Goal: Task Accomplishment & Management: Manage account settings

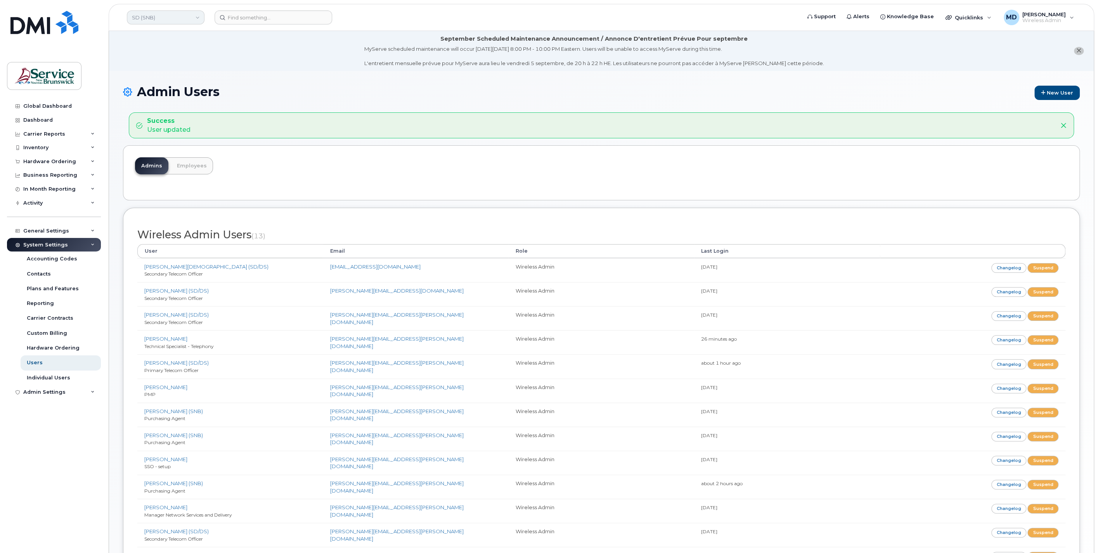
click at [155, 16] on link "SD (SNB)" at bounding box center [166, 17] width 78 height 14
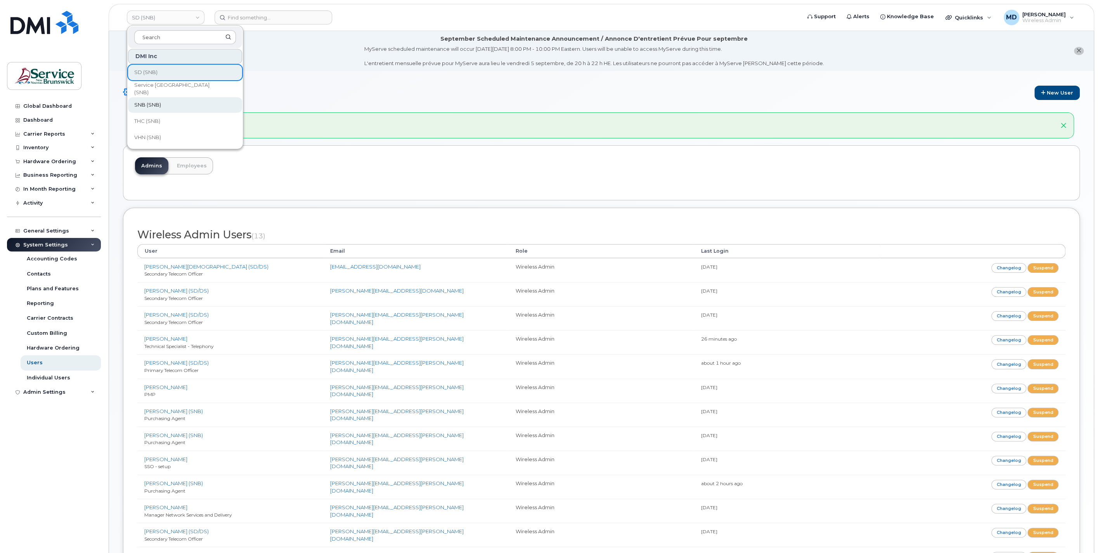
scroll to position [232, 0]
click at [173, 101] on link "JAG/DPS (SNB)" at bounding box center [185, 103] width 114 height 16
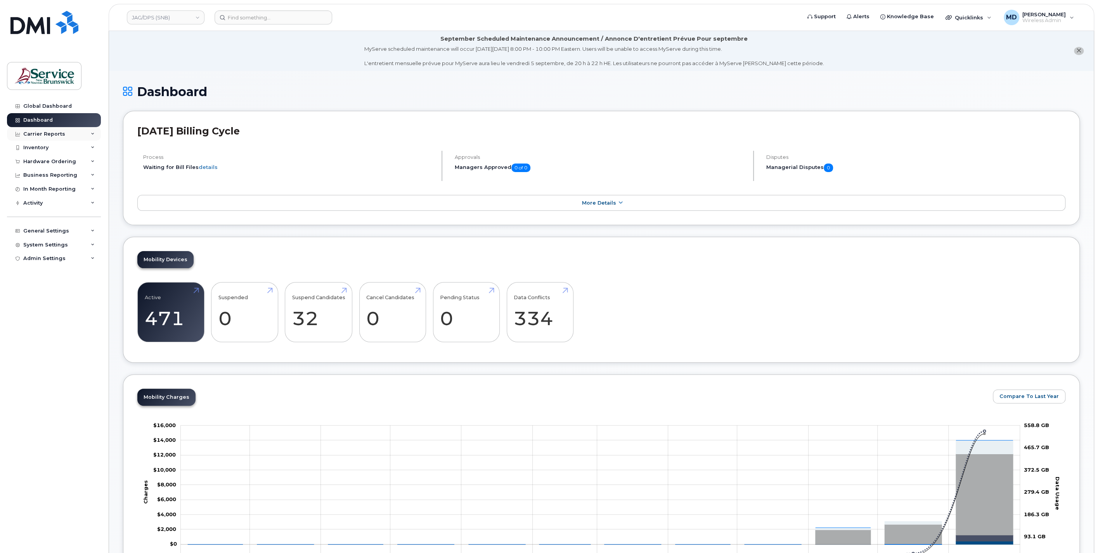
click at [59, 135] on div "Carrier Reports" at bounding box center [44, 134] width 42 height 6
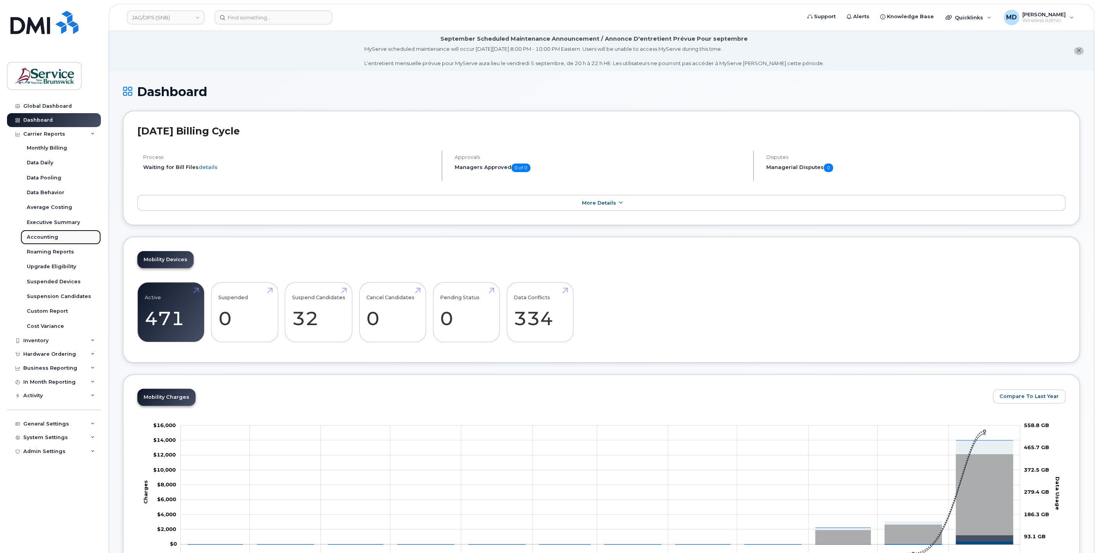
click at [53, 239] on div "Accounting" at bounding box center [42, 237] width 31 height 7
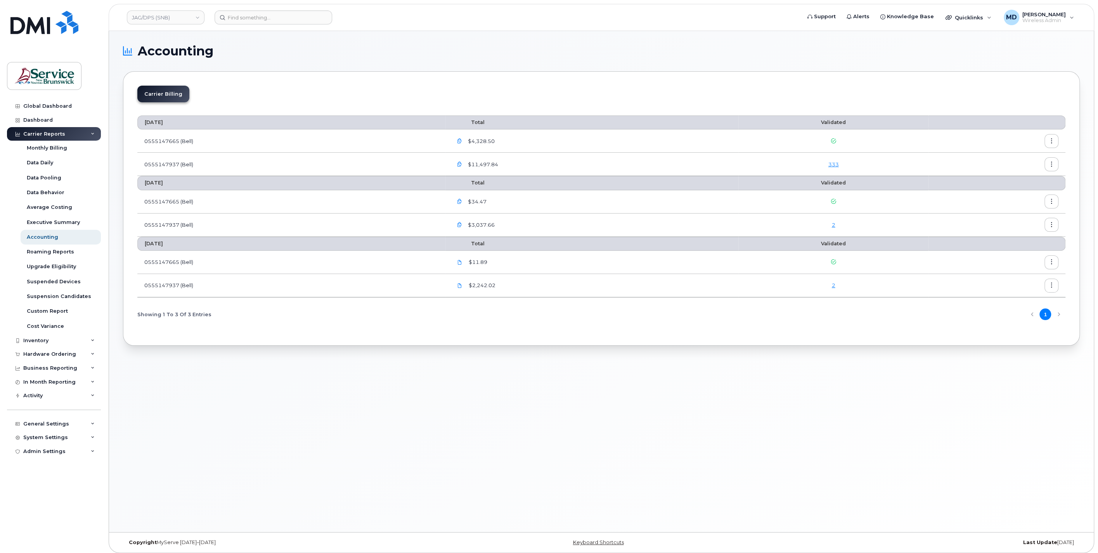
click at [462, 165] on icon "button" at bounding box center [459, 164] width 5 height 5
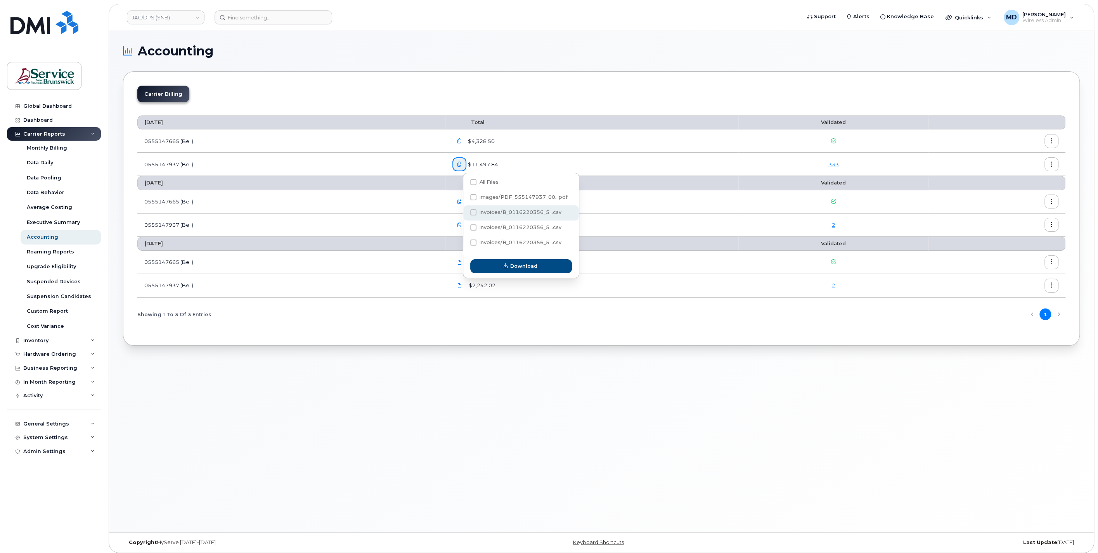
click at [493, 211] on span "invoices/B_0116220356_5...csv" at bounding box center [520, 212] width 82 height 6
click at [465, 211] on input "invoices/B_0116220356_5...csv" at bounding box center [463, 213] width 4 height 4
checkbox input "true"
click at [507, 277] on div "Download" at bounding box center [521, 266] width 116 height 23
click at [506, 269] on span "button" at bounding box center [504, 266] width 7 height 7
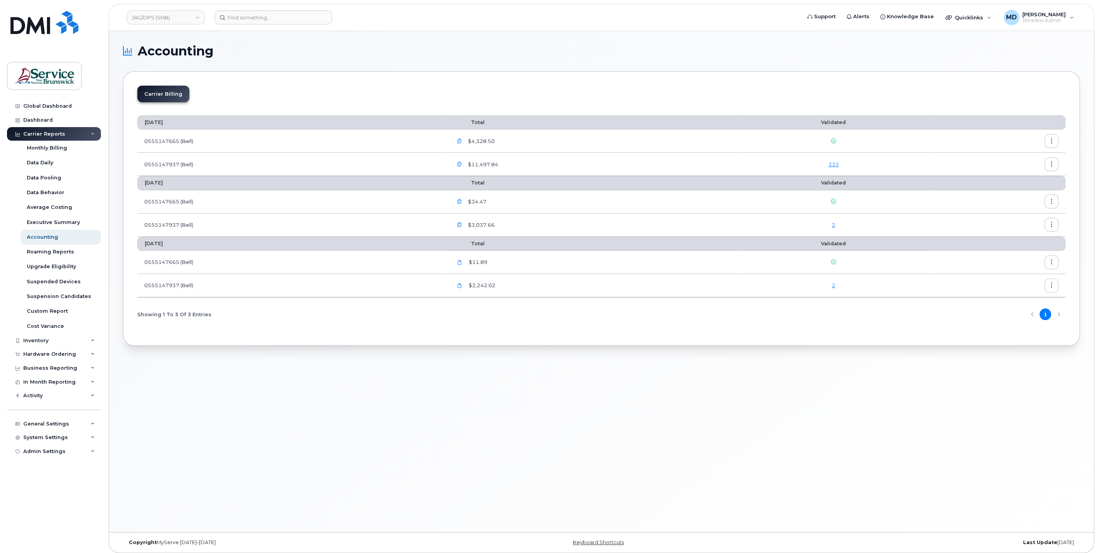
click at [462, 163] on icon "button" at bounding box center [459, 164] width 5 height 5
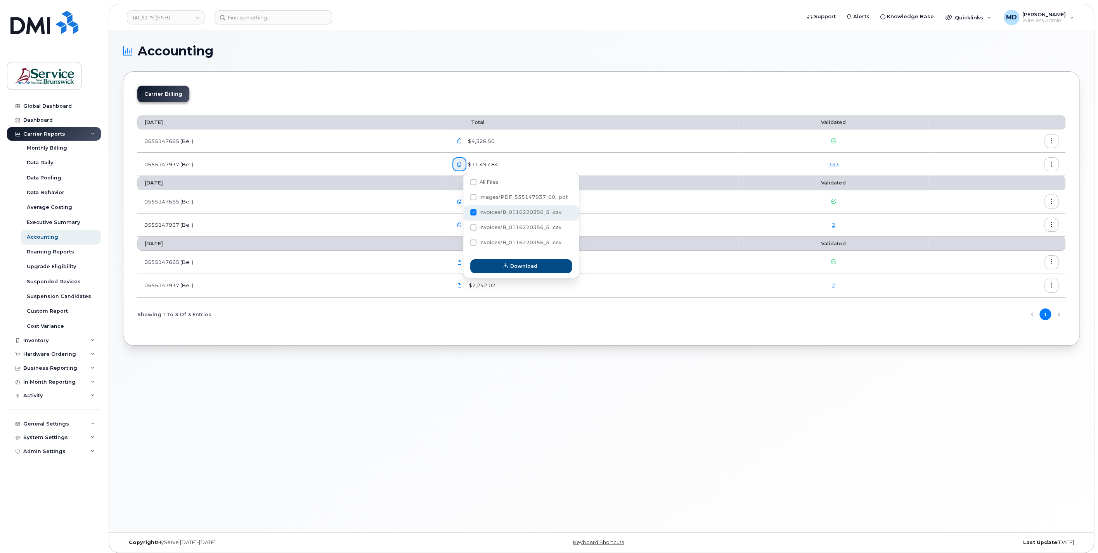
click at [473, 211] on span at bounding box center [473, 212] width 6 height 6
click at [465, 211] on input "invoices/B_0116220356_5...csv" at bounding box center [463, 213] width 4 height 4
checkbox input "false"
click at [515, 227] on span "invoices/B_0116220356_5...csv" at bounding box center [520, 228] width 82 height 6
click at [465, 227] on input "invoices/B_0116220356_5...csv" at bounding box center [463, 228] width 4 height 4
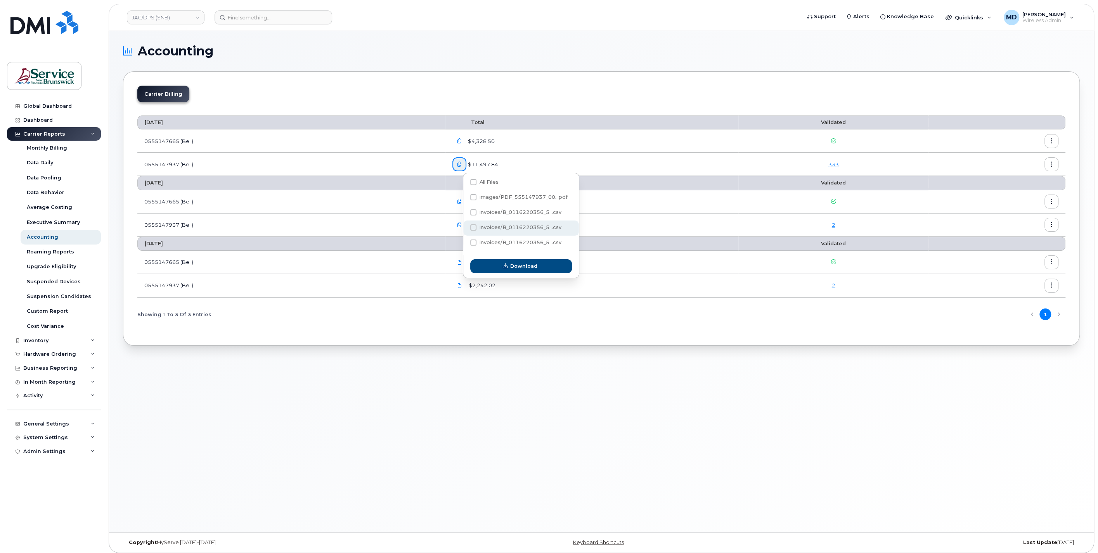
checkbox input "true"
click at [517, 265] on span "Download" at bounding box center [523, 266] width 27 height 7
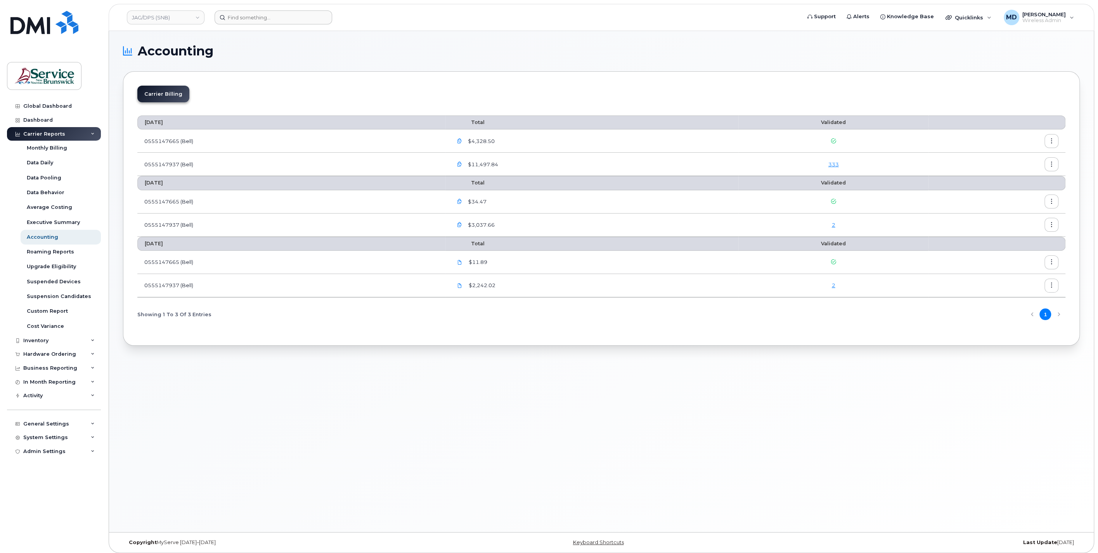
click at [769, 19] on form at bounding box center [504, 17] width 581 height 14
click at [462, 164] on icon "button" at bounding box center [459, 164] width 5 height 5
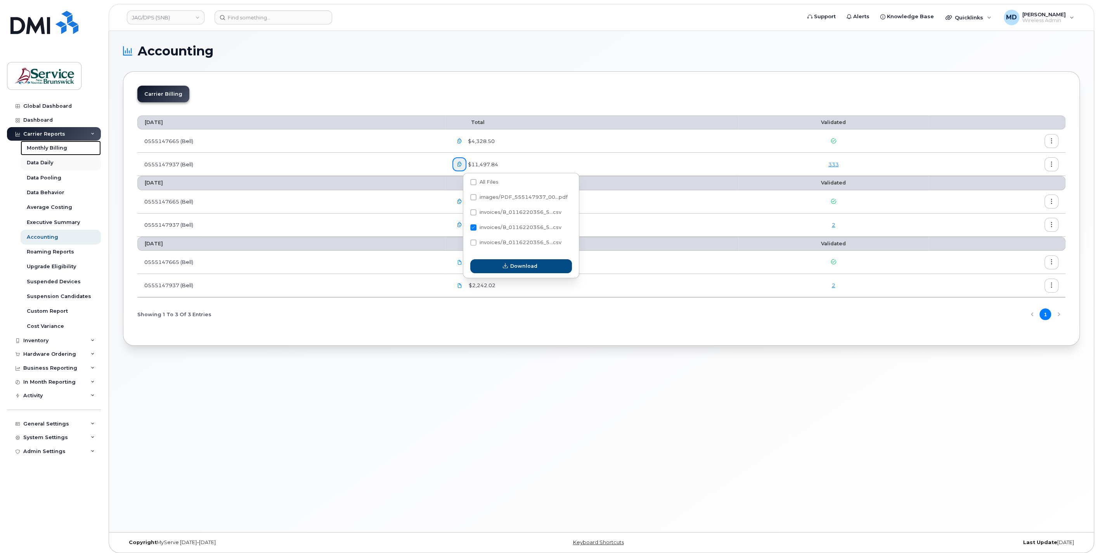
drag, startPoint x: 55, startPoint y: 151, endPoint x: 62, endPoint y: 161, distance: 12.5
click at [56, 150] on div "Monthly Billing" at bounding box center [47, 148] width 40 height 7
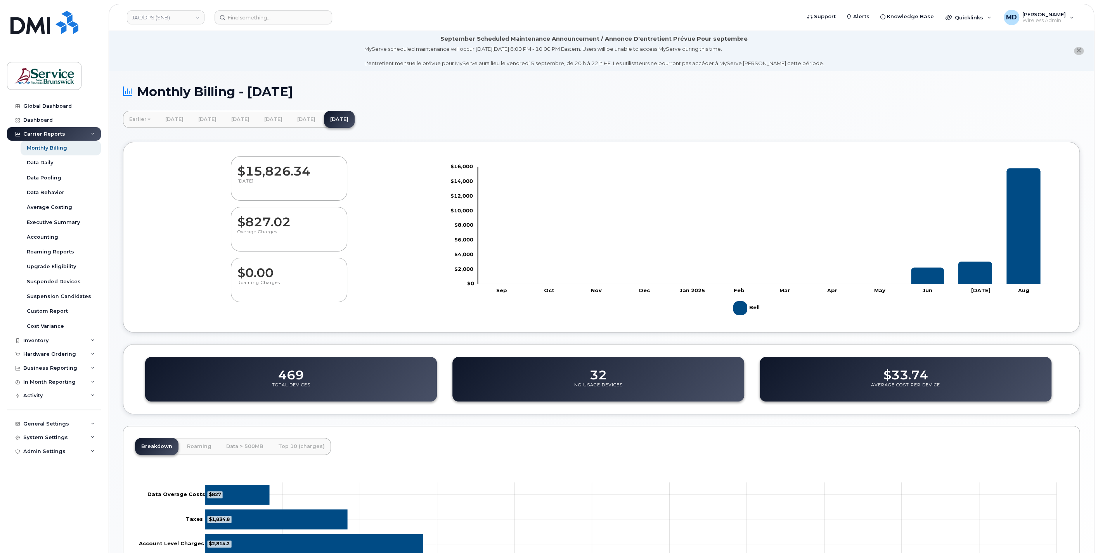
scroll to position [92, 0]
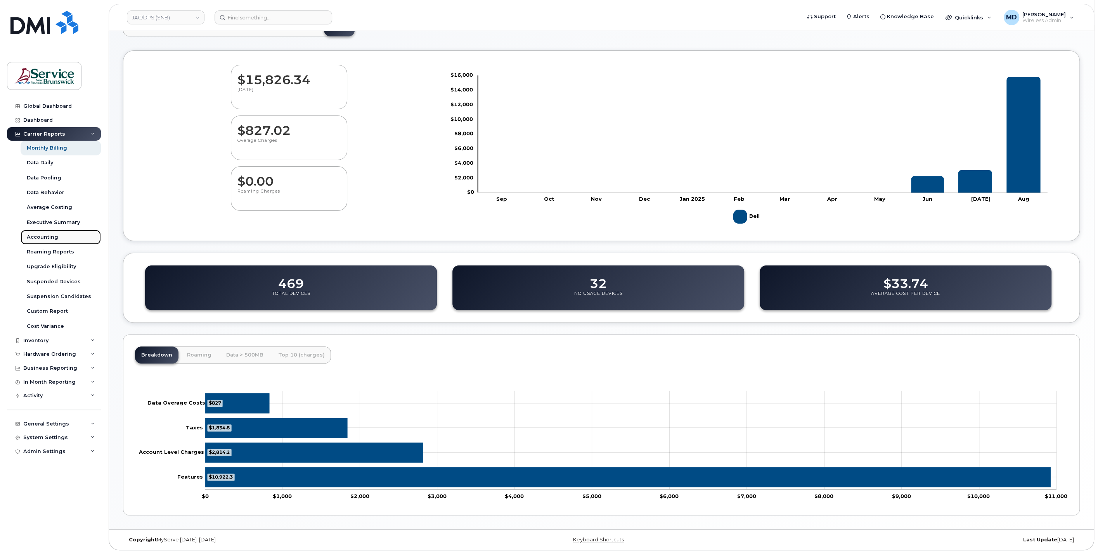
click at [45, 238] on div "Accounting" at bounding box center [42, 237] width 31 height 7
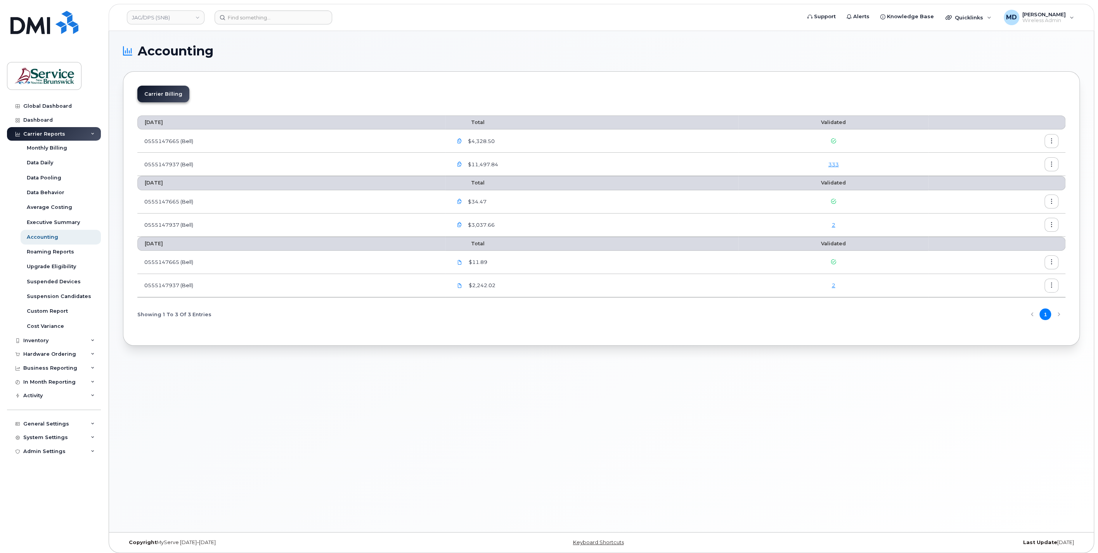
click at [462, 164] on icon "button" at bounding box center [459, 164] width 5 height 5
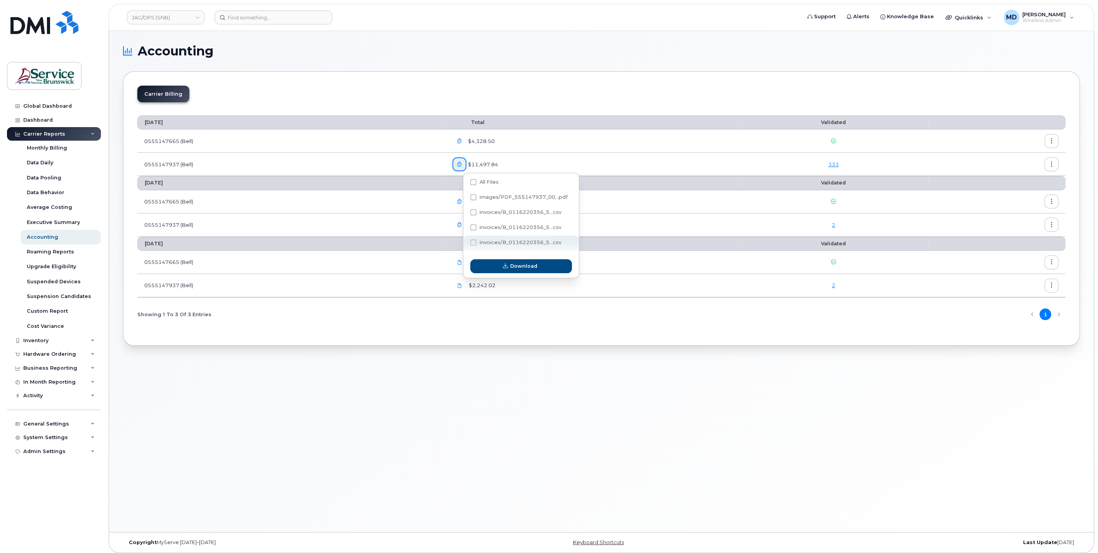
click at [535, 242] on span "invoices/B_0116220356_5...csv" at bounding box center [520, 243] width 82 height 6
click at [465, 242] on input "invoices/B_0116220356_5...csv" at bounding box center [463, 243] width 4 height 4
checkbox input "true"
click at [517, 266] on span "Download" at bounding box center [523, 266] width 27 height 7
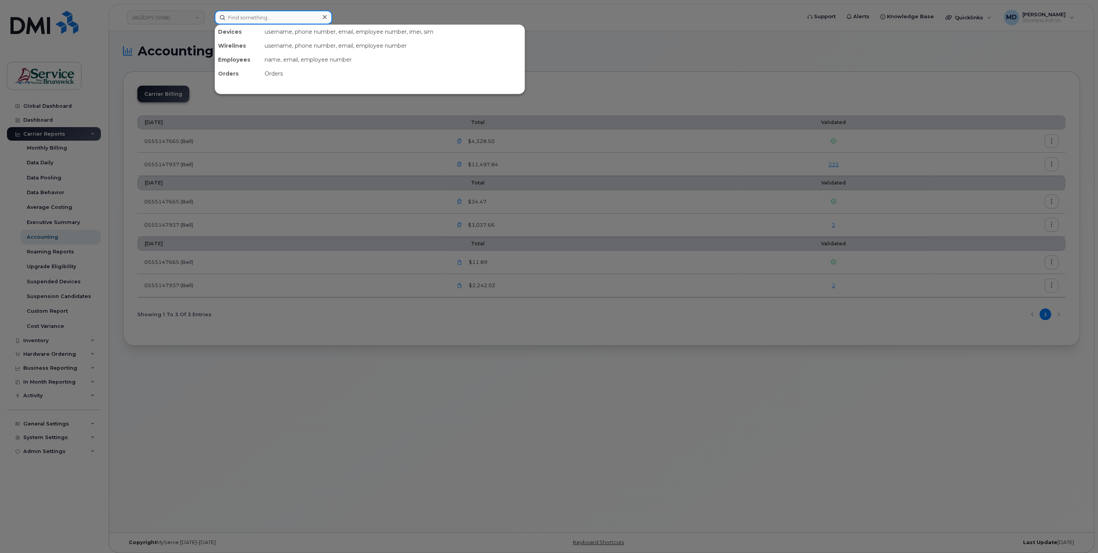
click at [248, 20] on input at bounding box center [273, 17] width 118 height 14
paste input "5062271635"
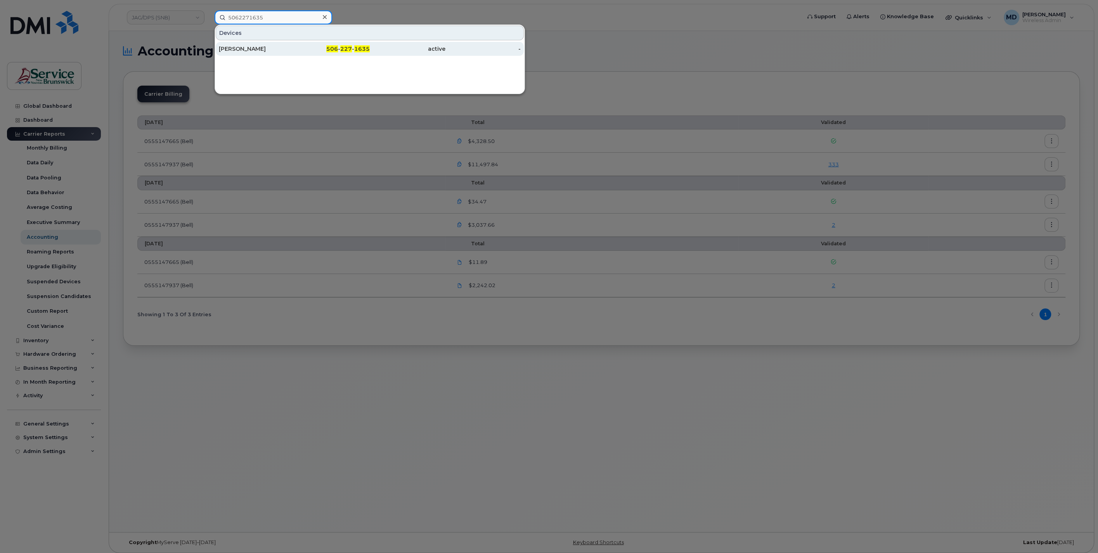
type input "5062271635"
click at [272, 44] on div "[PERSON_NAME]" at bounding box center [257, 49] width 76 height 14
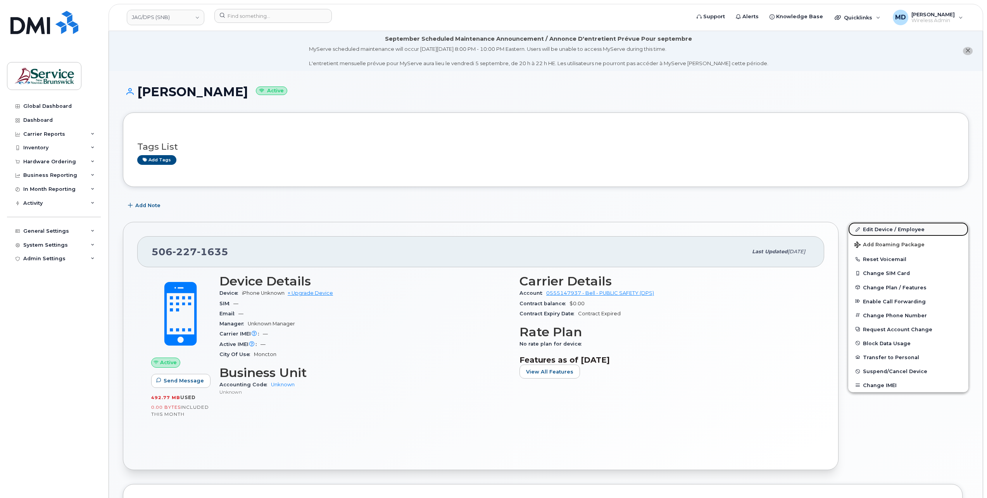
click at [883, 229] on link "Edit Device / Employee" at bounding box center [909, 229] width 120 height 14
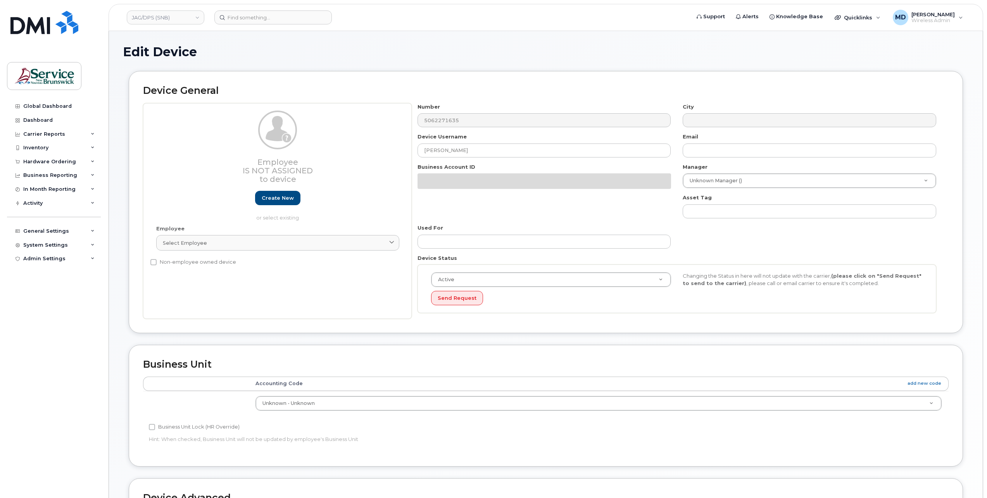
select select "34535605"
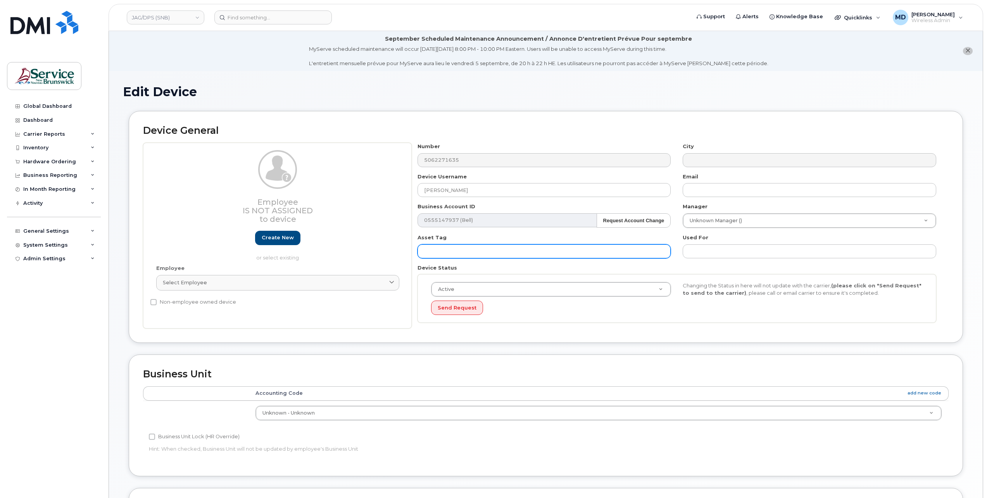
click at [592, 250] on input "text" at bounding box center [545, 251] width 254 height 14
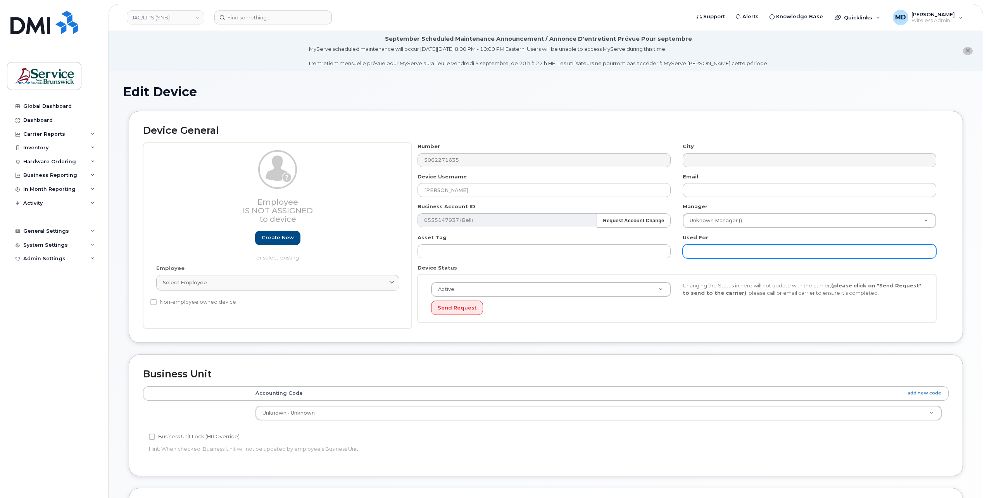
click at [723, 251] on input "text" at bounding box center [810, 251] width 254 height 14
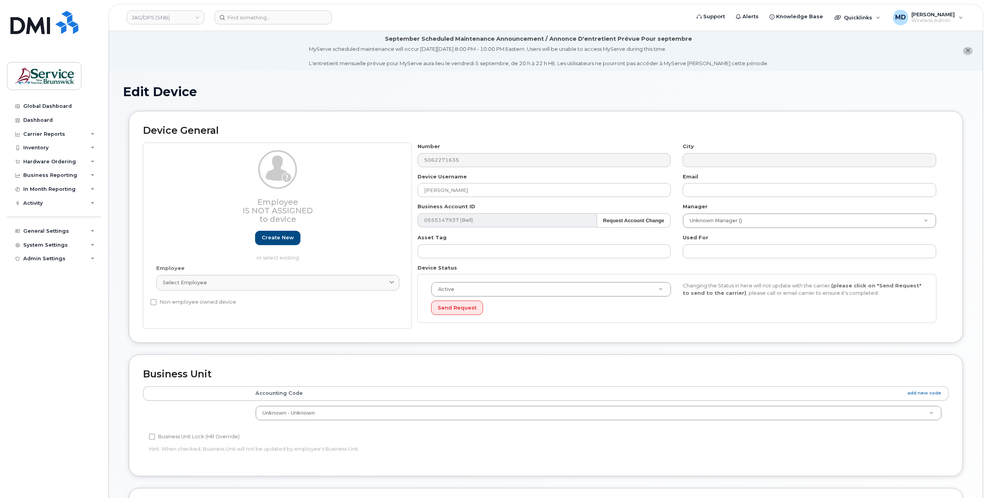
click at [670, 306] on div "Send Request" at bounding box center [551, 308] width 240 height 14
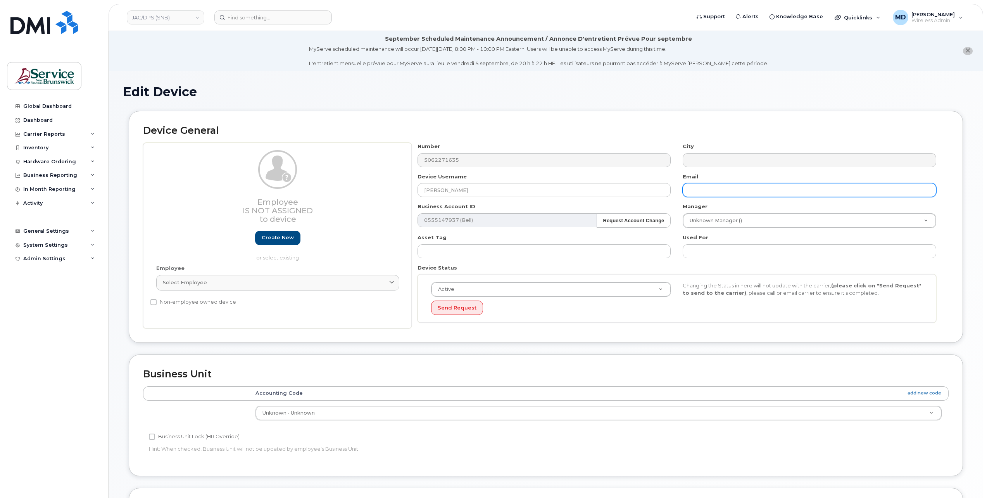
click at [708, 192] on input "text" at bounding box center [810, 190] width 254 height 14
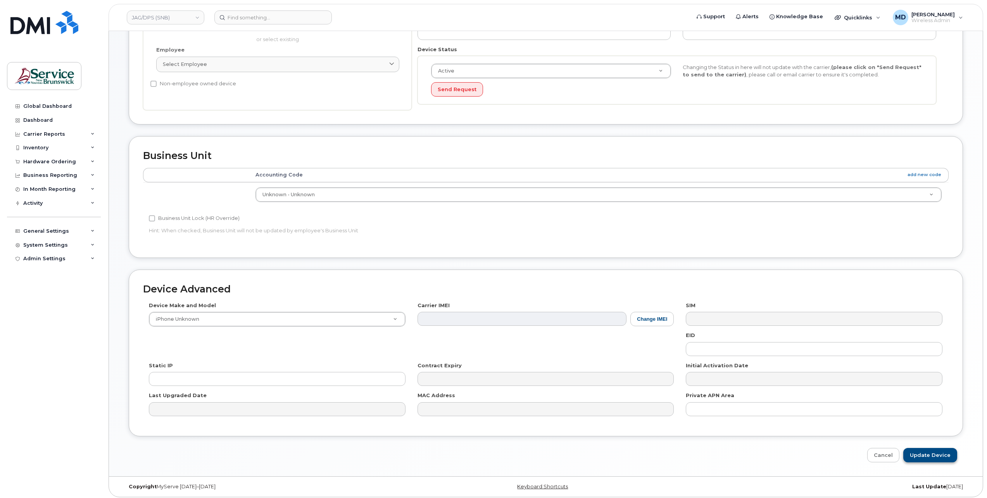
type input "peter prt"
drag, startPoint x: 941, startPoint y: 454, endPoint x: 948, endPoint y: 423, distance: 31.3
click at [941, 454] on input "Update Device" at bounding box center [931, 455] width 54 height 14
type input "Saving..."
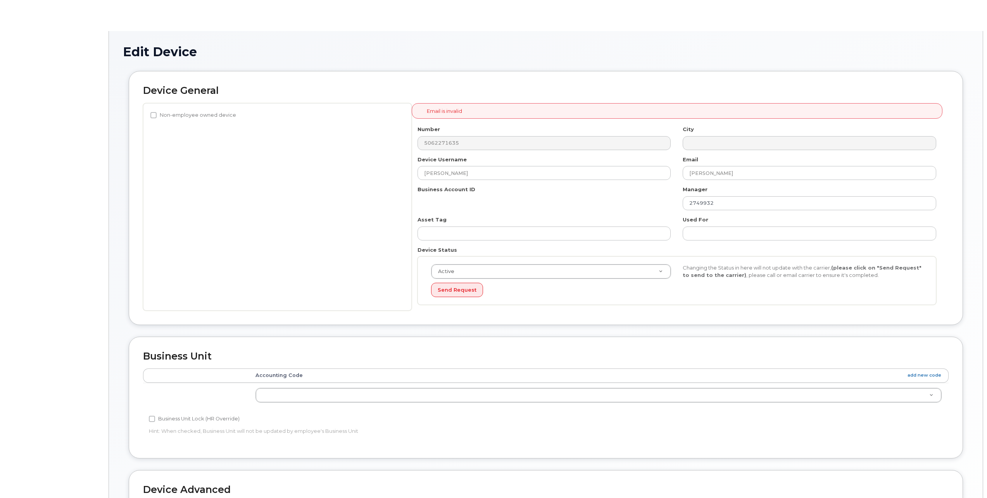
select select "34535605"
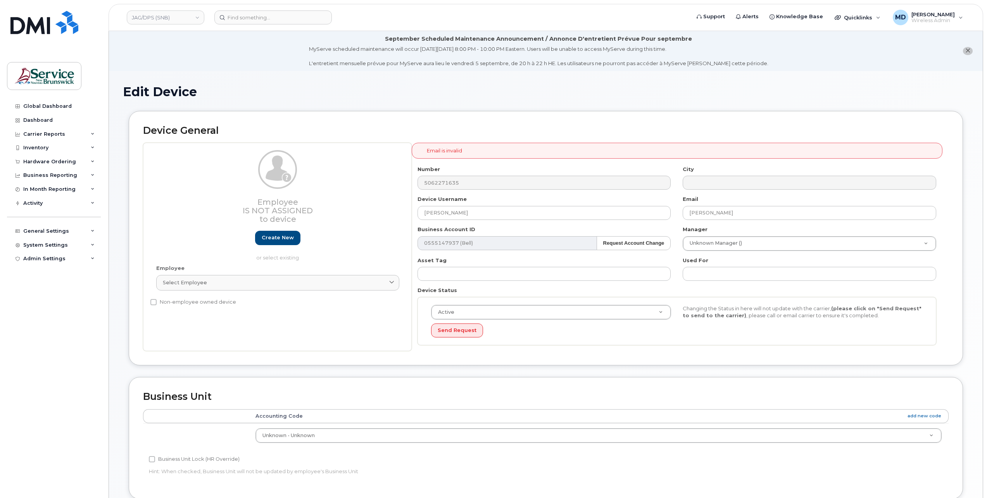
click at [690, 172] on div "City" at bounding box center [810, 178] width 266 height 24
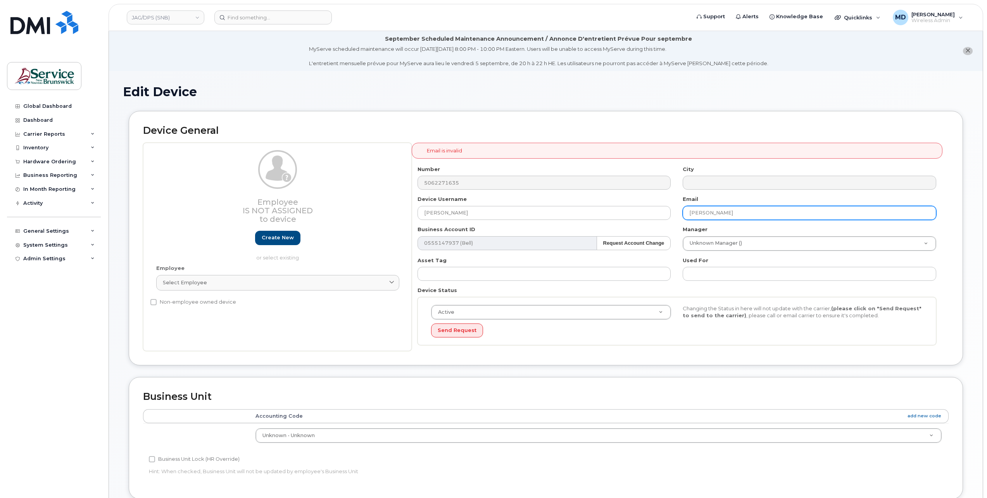
drag, startPoint x: 697, startPoint y: 214, endPoint x: 684, endPoint y: 214, distance: 12.8
click at [684, 214] on input "[PERSON_NAME]" at bounding box center [810, 213] width 254 height 14
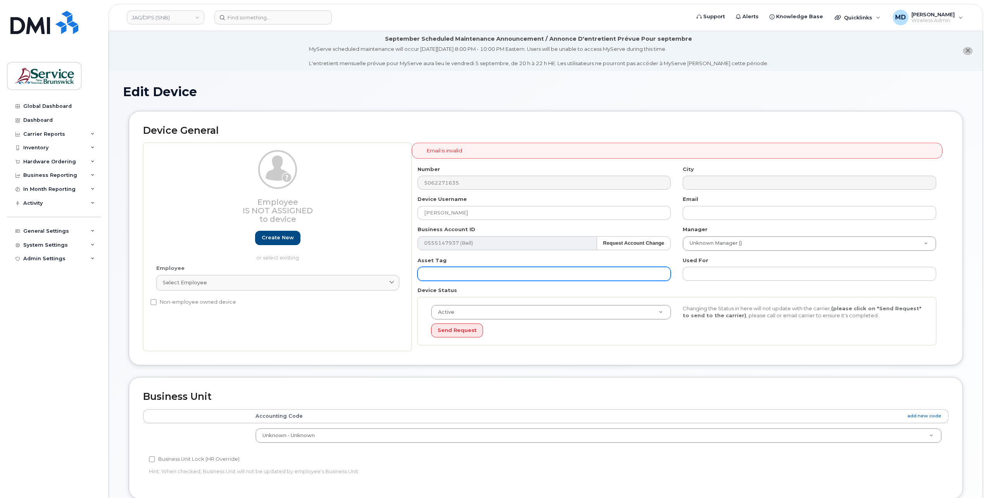
click at [526, 272] on input "text" at bounding box center [545, 274] width 254 height 14
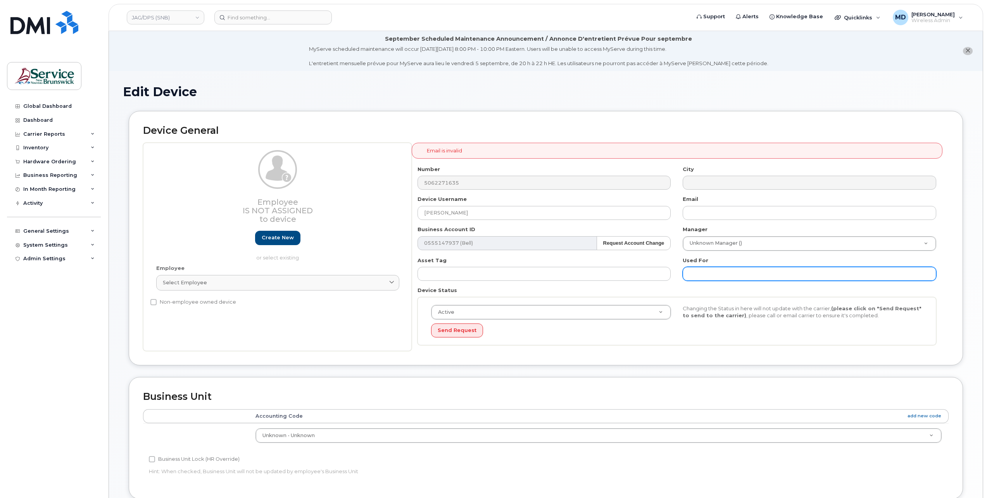
click at [716, 275] on input "text" at bounding box center [810, 274] width 254 height 14
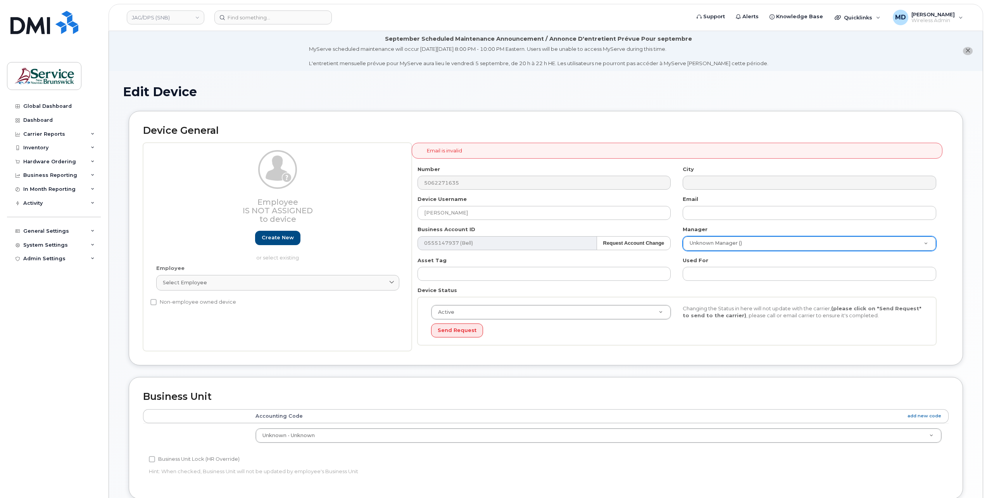
click at [53, 230] on div "General Settings" at bounding box center [46, 231] width 46 height 6
click at [57, 303] on div "Managers & Employees" at bounding box center [59, 304] width 64 height 7
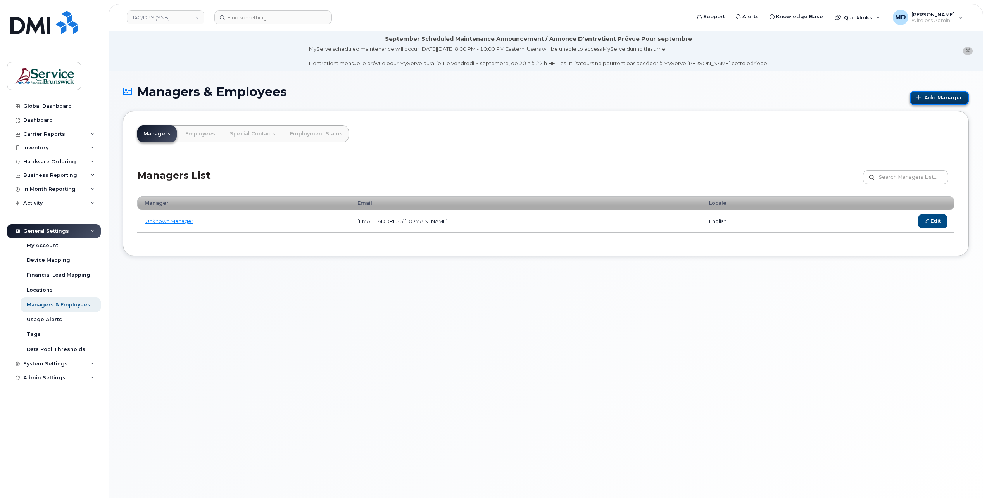
click at [929, 102] on link "Add Manager" at bounding box center [939, 98] width 59 height 14
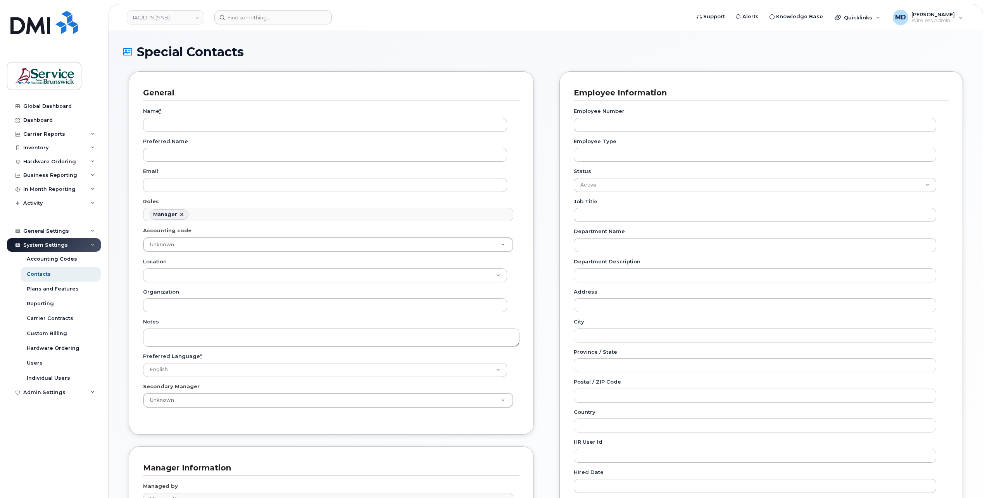
scroll to position [64, 0]
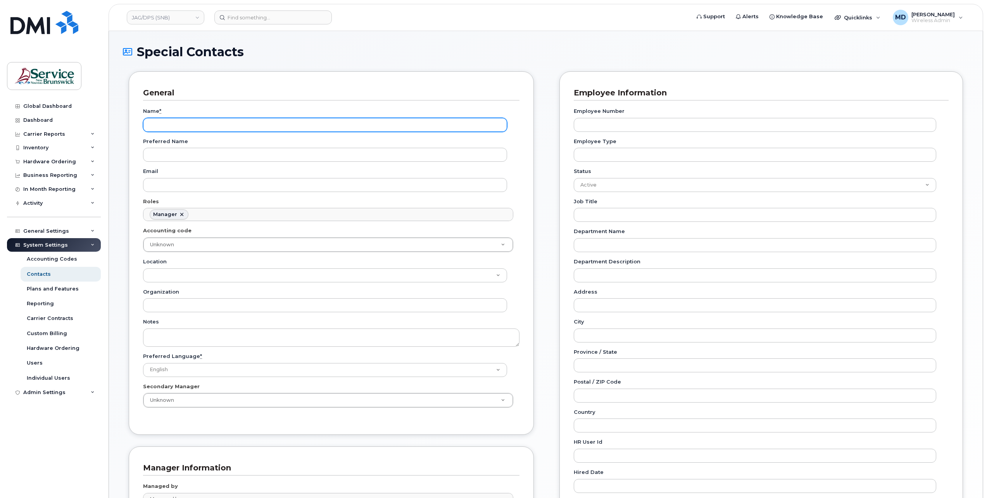
click at [181, 124] on input "Name *" at bounding box center [325, 125] width 364 height 14
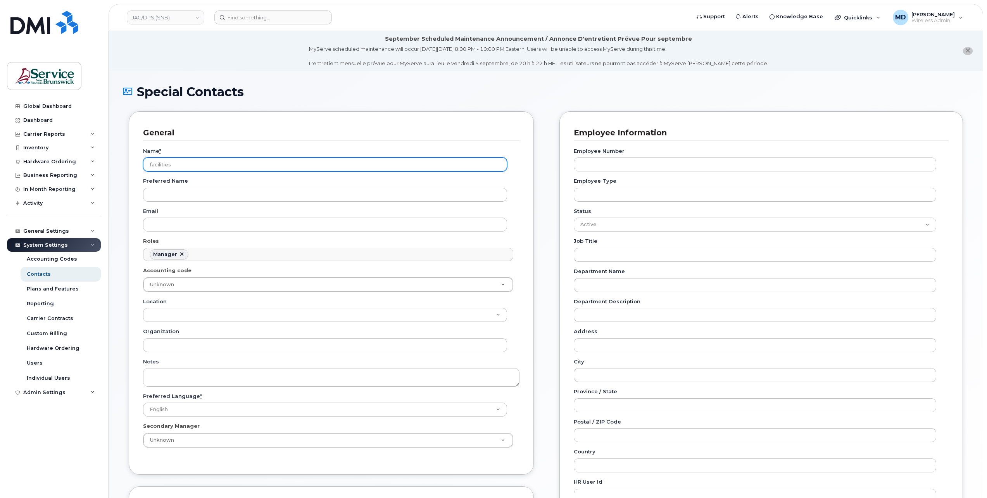
scroll to position [166, 0]
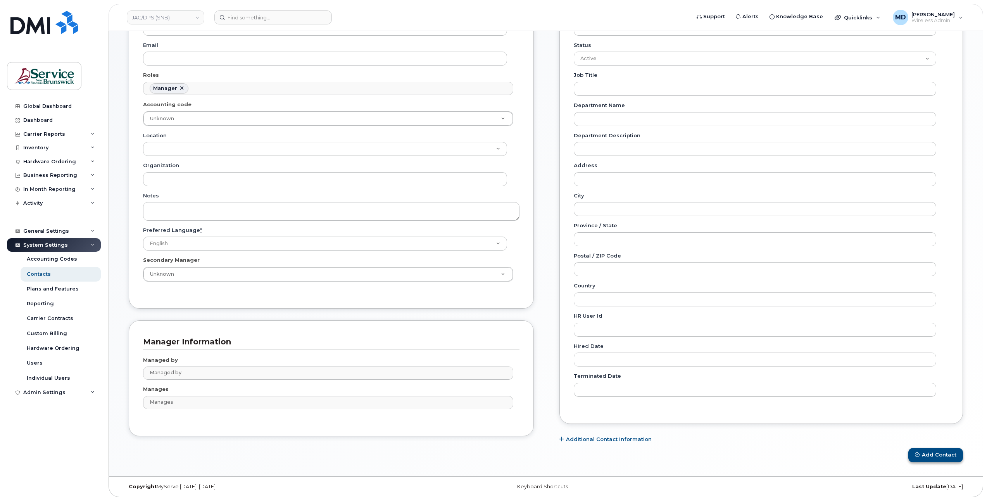
type input "facilities"
click at [928, 448] on button "Add Contact" at bounding box center [936, 455] width 55 height 14
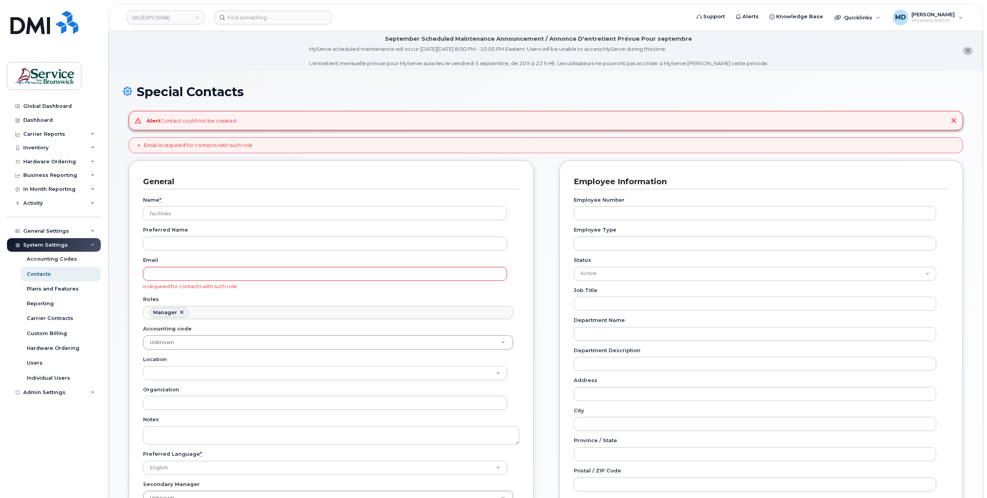
drag, startPoint x: 485, startPoint y: 98, endPoint x: 486, endPoint y: 102, distance: 3.9
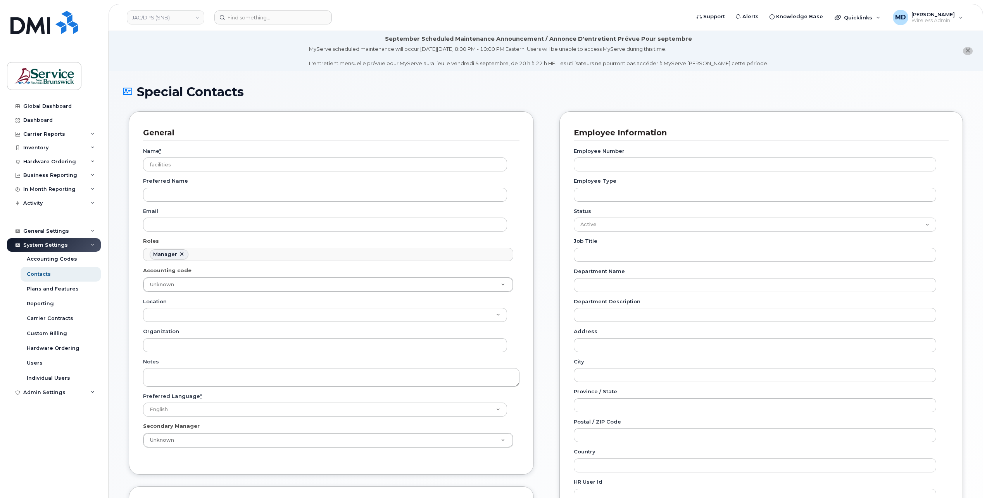
scroll to position [85, 0]
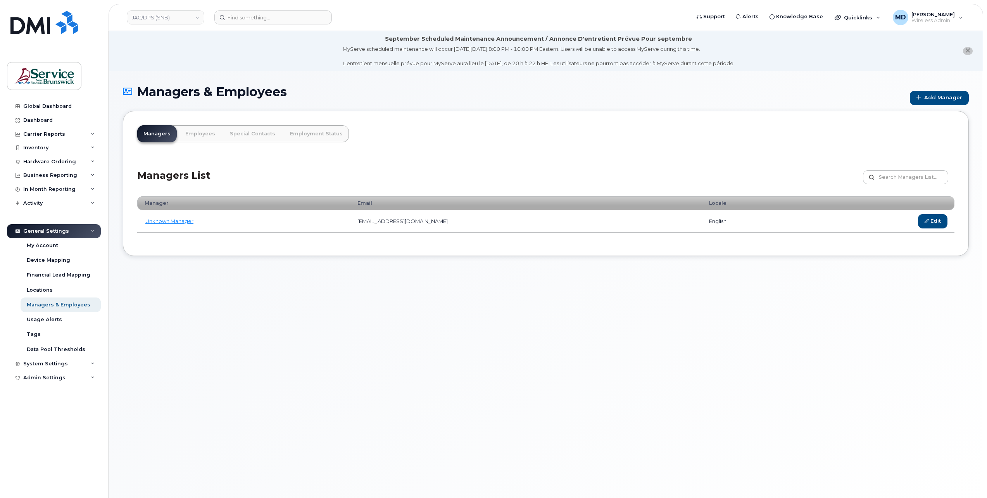
drag, startPoint x: 534, startPoint y: 185, endPoint x: 529, endPoint y: 184, distance: 4.9
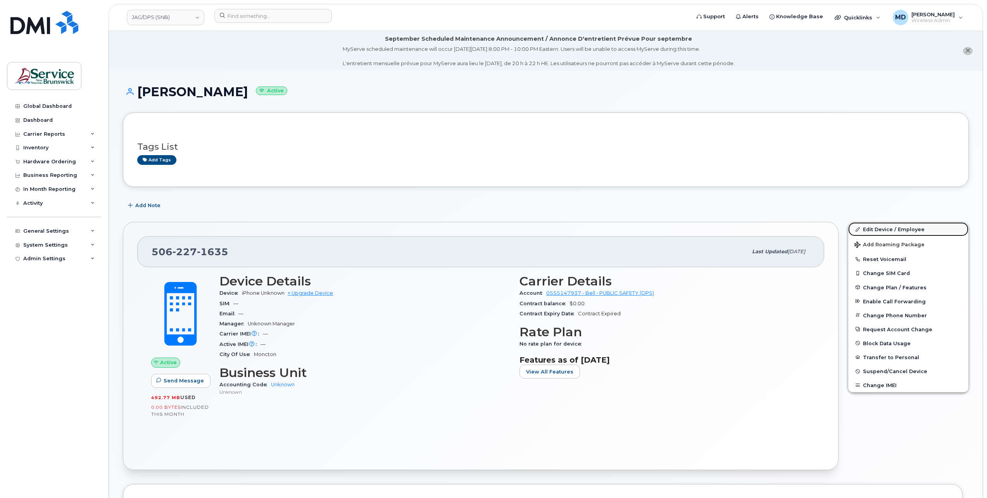
click at [883, 229] on link "Edit Device / Employee" at bounding box center [909, 229] width 120 height 14
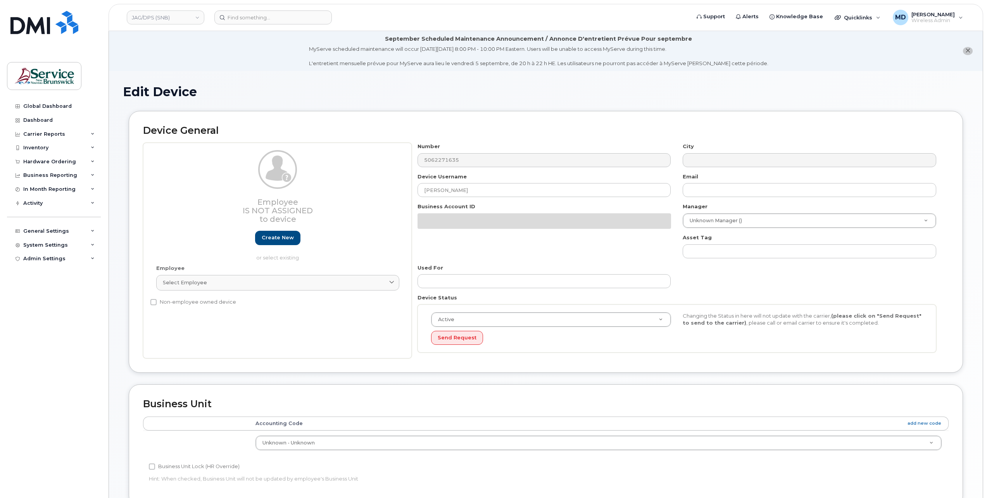
select select "34535605"
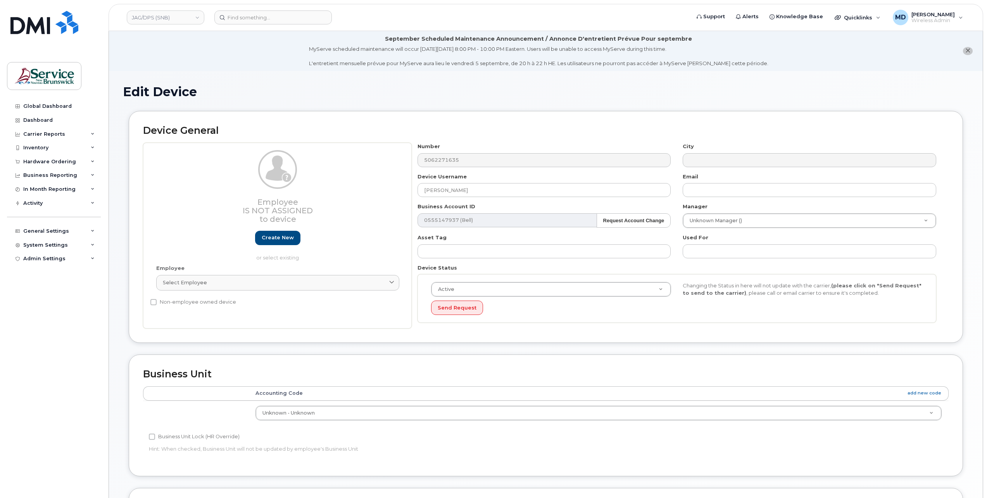
click at [678, 244] on div "Used For" at bounding box center [810, 246] width 266 height 24
click at [42, 242] on div "System Settings" at bounding box center [45, 245] width 45 height 6
click at [44, 259] on div "Accounting Codes" at bounding box center [52, 259] width 50 height 7
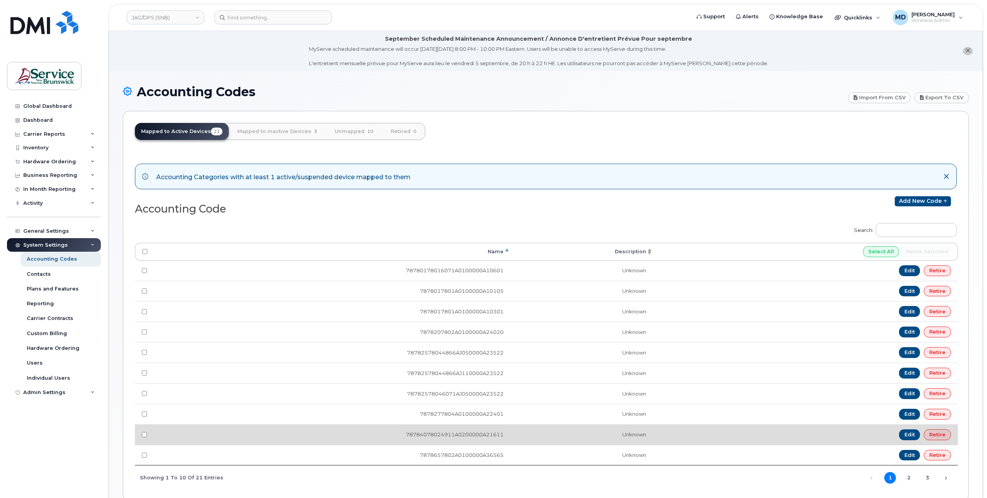
scroll to position [43, 0]
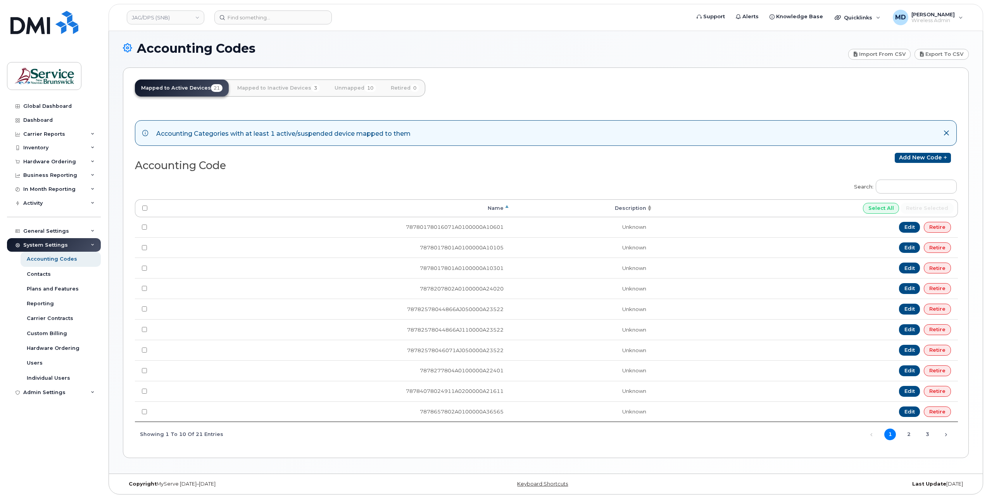
click at [487, 206] on th "Name" at bounding box center [332, 208] width 356 height 18
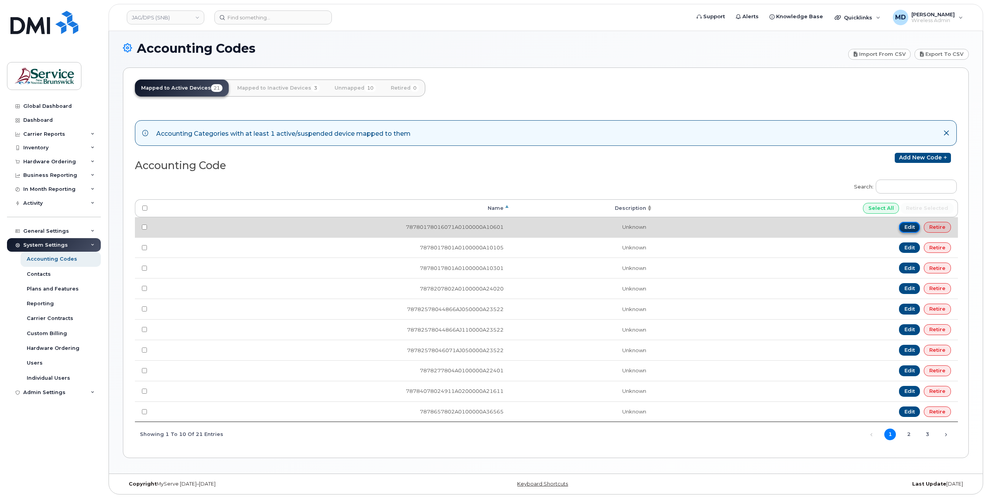
click at [911, 226] on link "Edit" at bounding box center [909, 227] width 21 height 11
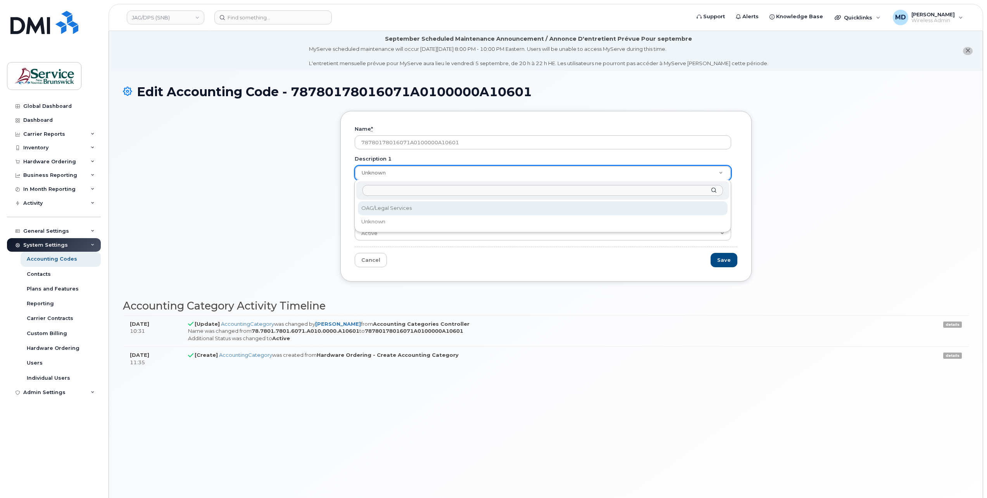
click at [368, 191] on input "Description 1" at bounding box center [543, 190] width 361 height 11
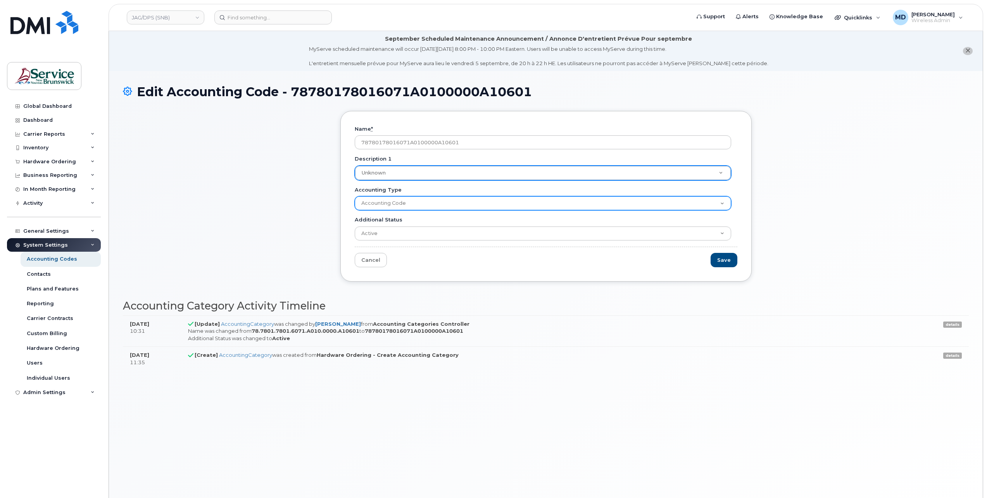
click at [464, 198] on select "Accounting Code" at bounding box center [543, 203] width 377 height 14
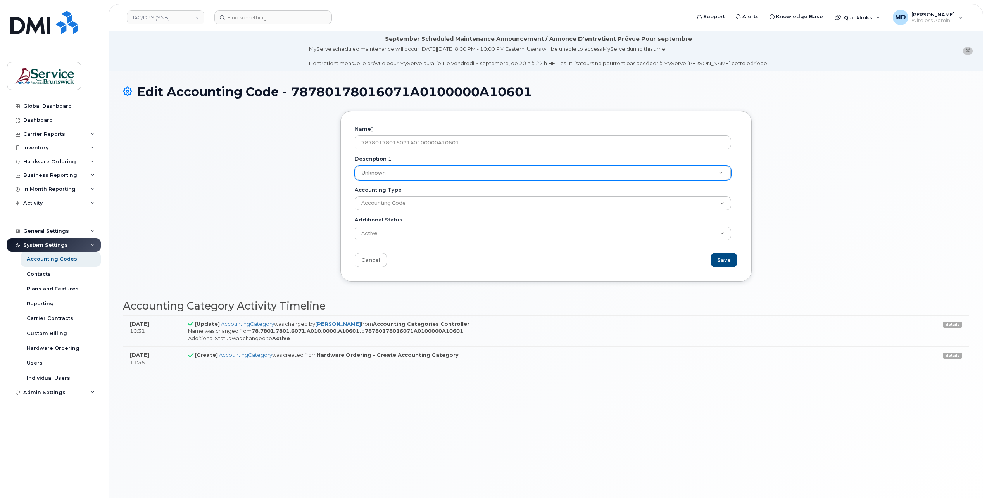
drag, startPoint x: 427, startPoint y: 259, endPoint x: 429, endPoint y: 254, distance: 4.4
click at [427, 259] on form "Name * 78780178016071A0100000A10601 Description 1 Unknown Description 1 Unknown…" at bounding box center [546, 196] width 383 height 142
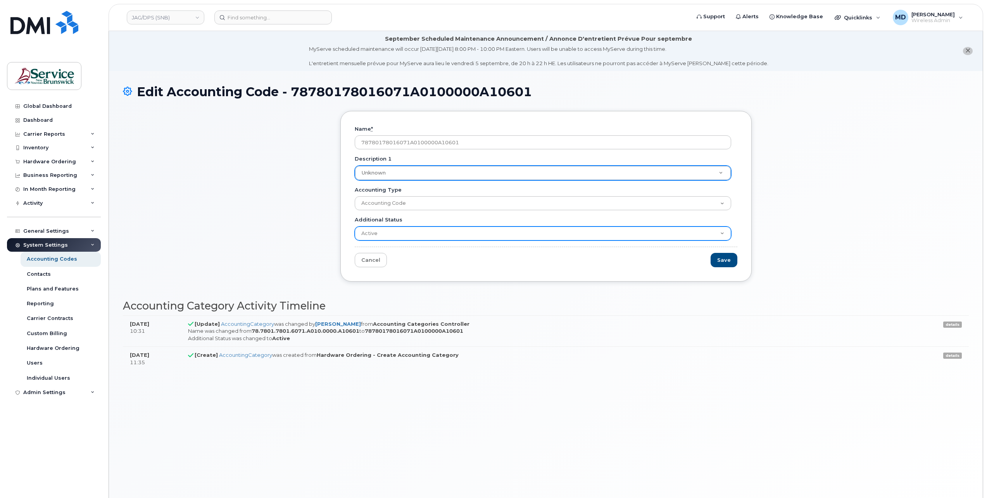
click at [406, 237] on select "Active Suspended Cancelled Closed" at bounding box center [543, 233] width 377 height 14
click at [407, 236] on select "Active Suspended Cancelled Closed" at bounding box center [543, 233] width 377 height 14
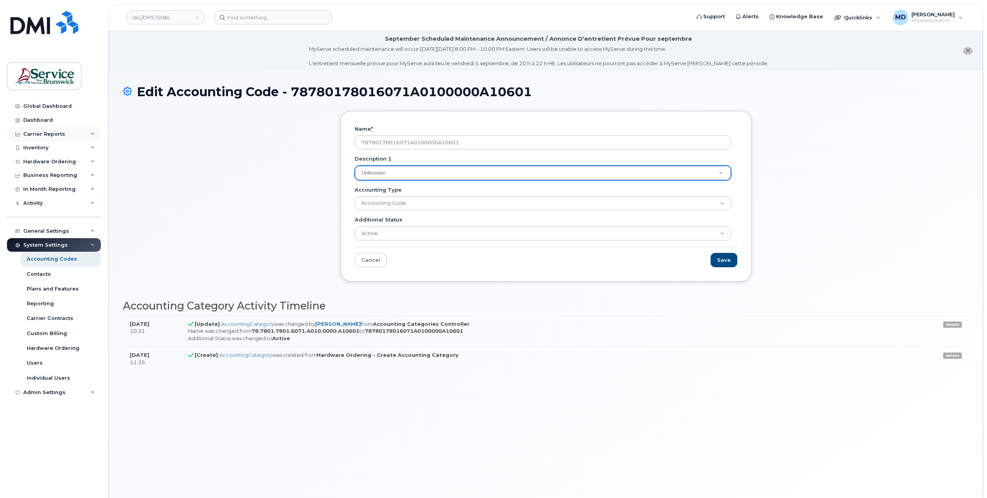
click at [50, 135] on div "Carrier Reports" at bounding box center [44, 134] width 42 height 6
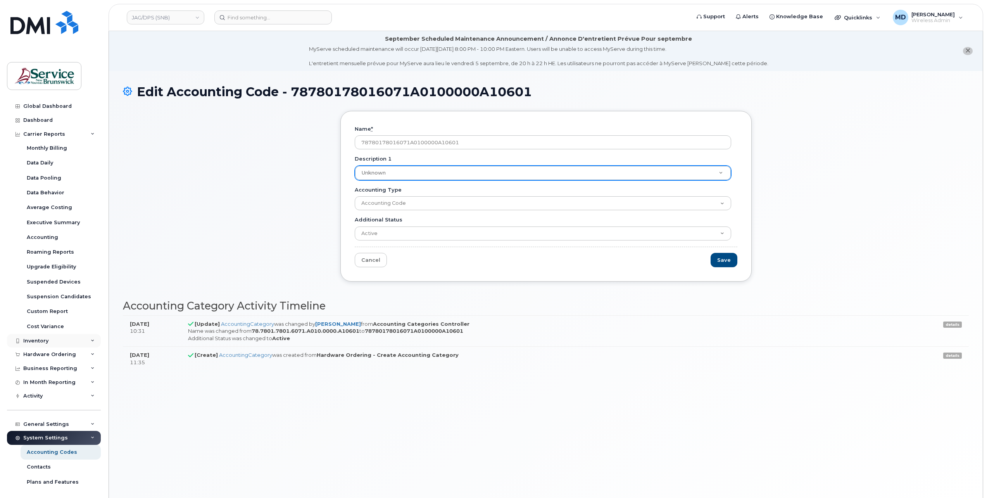
click at [36, 342] on div "Inventory" at bounding box center [35, 341] width 25 height 6
click at [43, 355] on div "Mobility Devices" at bounding box center [49, 354] width 44 height 7
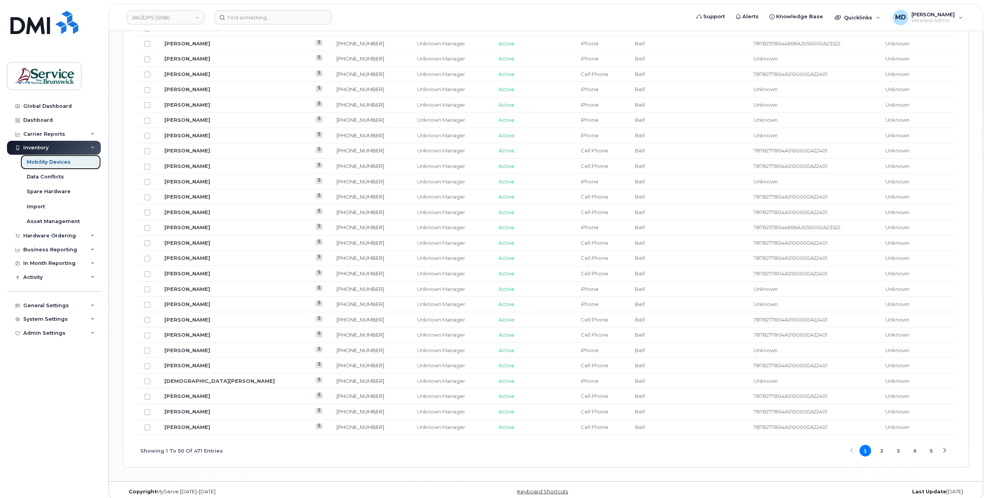
scroll to position [140, 0]
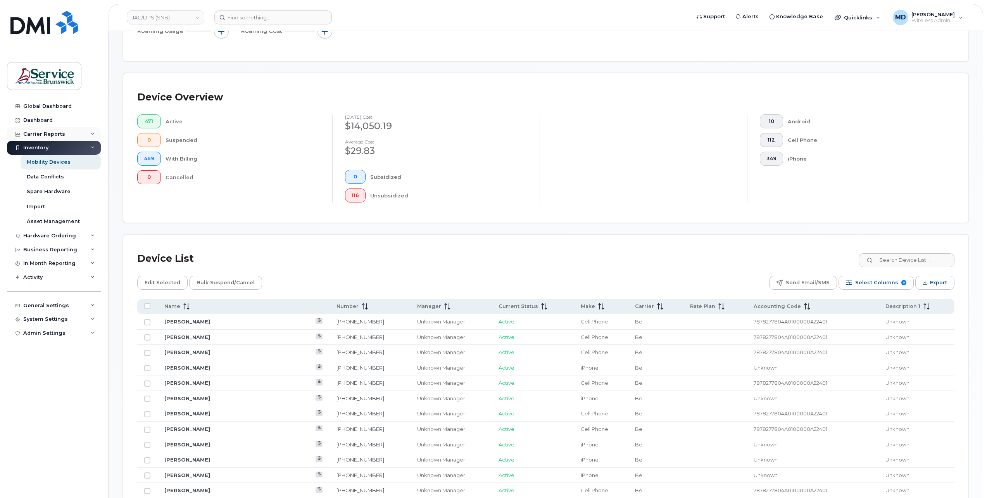
click at [60, 135] on div "Carrier Reports" at bounding box center [44, 134] width 42 height 6
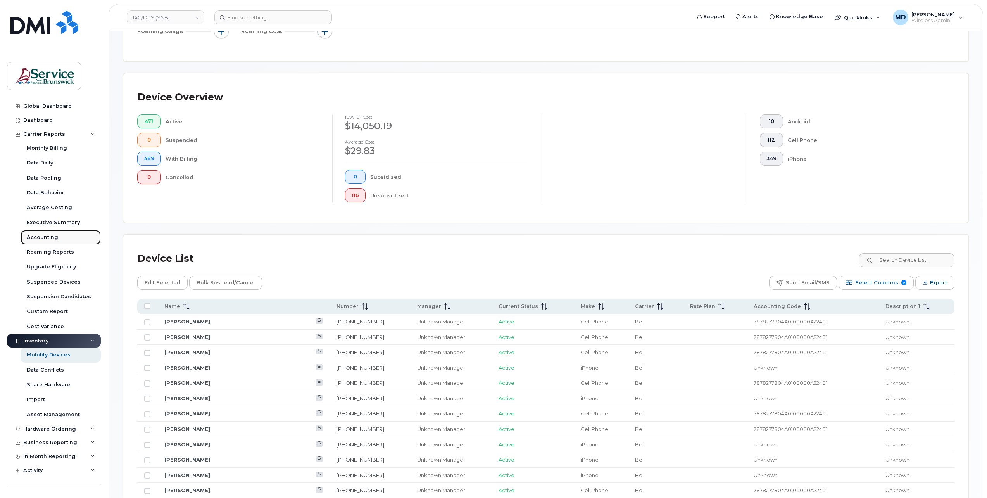
click at [52, 237] on div "Accounting" at bounding box center [42, 237] width 31 height 7
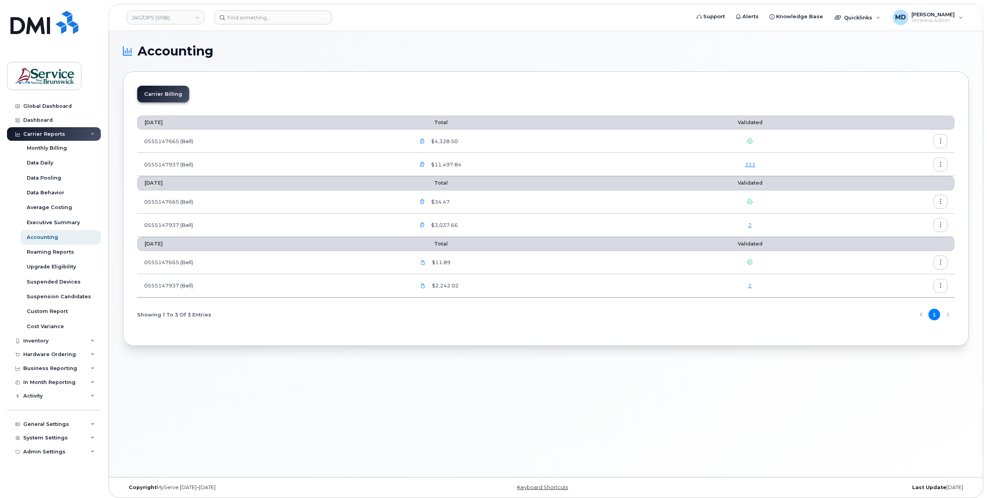
click at [942, 165] on icon "button" at bounding box center [941, 164] width 5 height 5
click at [941, 166] on icon "button" at bounding box center [941, 164] width 5 height 5
click at [946, 164] on button "button" at bounding box center [941, 164] width 14 height 14
click at [923, 199] on div "Download" at bounding box center [913, 195] width 69 height 15
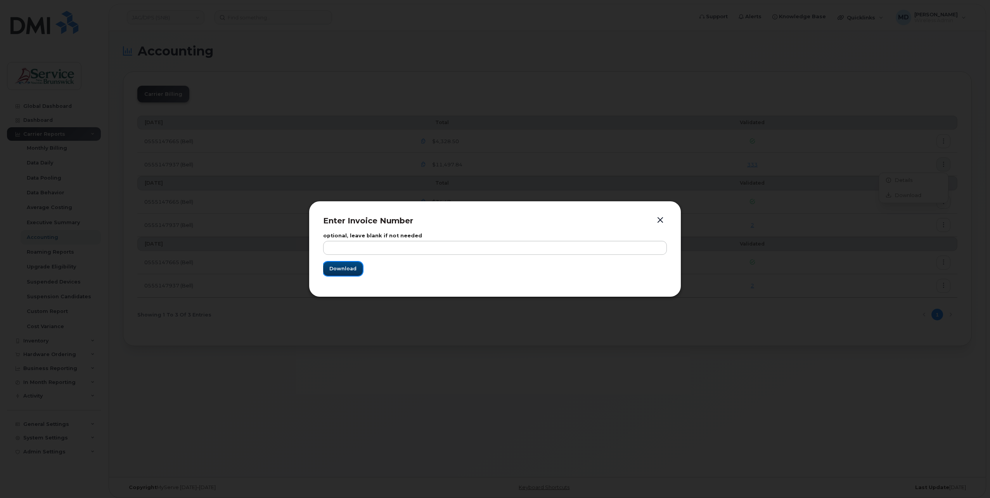
click at [341, 270] on span "Download" at bounding box center [342, 268] width 27 height 7
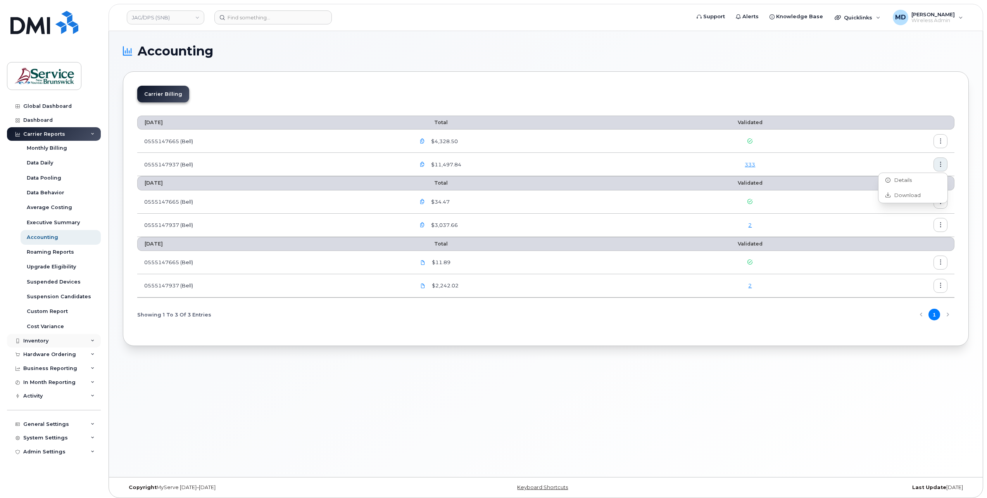
click at [43, 343] on div "Inventory" at bounding box center [35, 341] width 25 height 6
click at [44, 352] on div "Mobility Devices" at bounding box center [49, 354] width 44 height 7
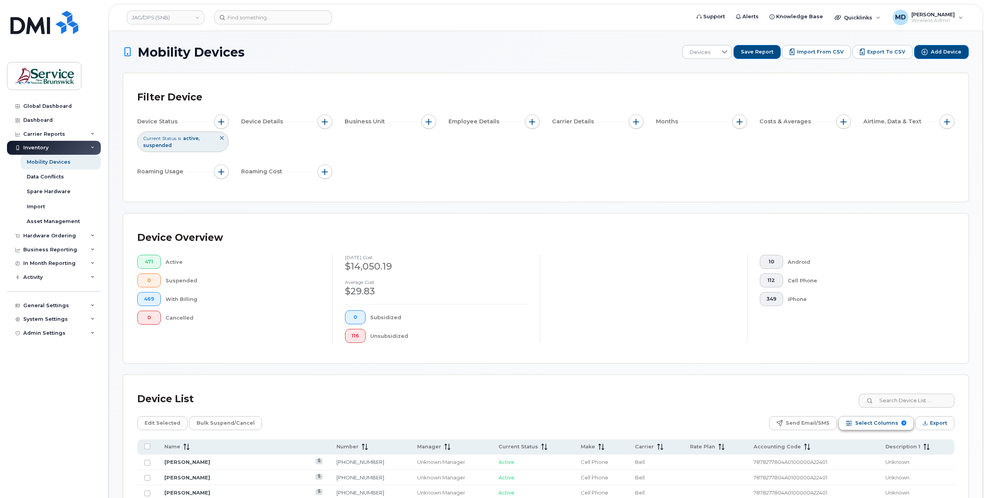
click at [891, 423] on span "Select Columns" at bounding box center [877, 423] width 43 height 12
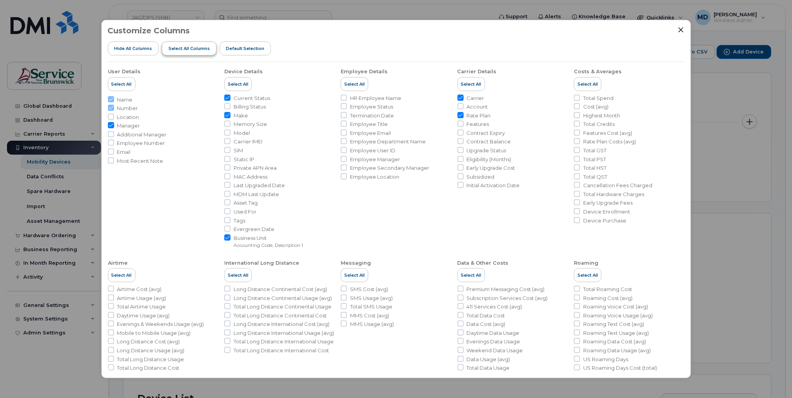
click at [206, 53] on button "Select all Columns" at bounding box center [189, 48] width 55 height 14
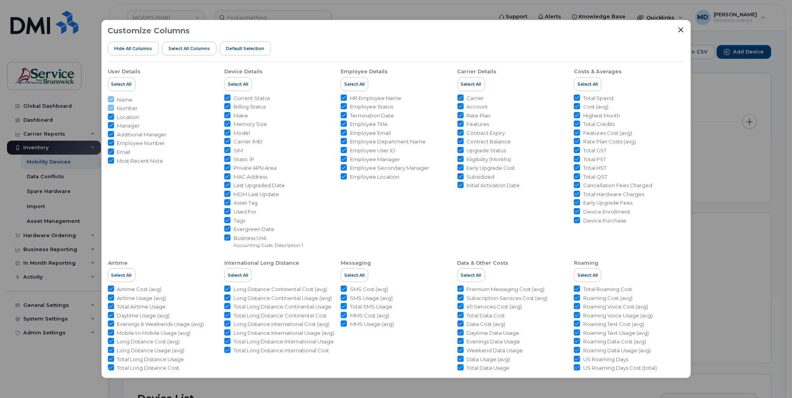
checkbox input "true"
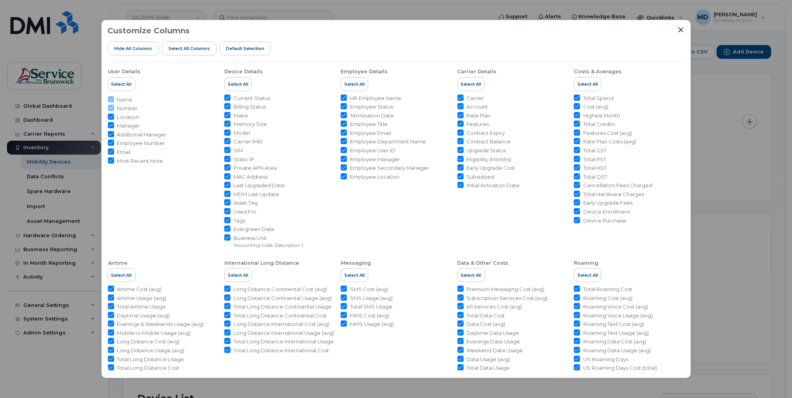
checkbox input "true"
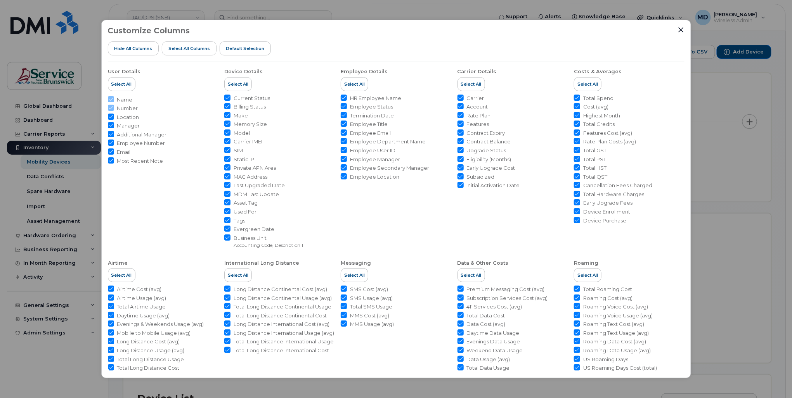
checkbox input "true"
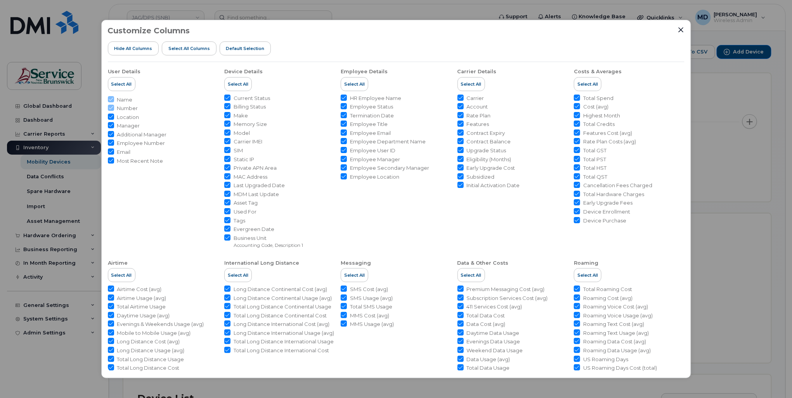
checkbox input "true"
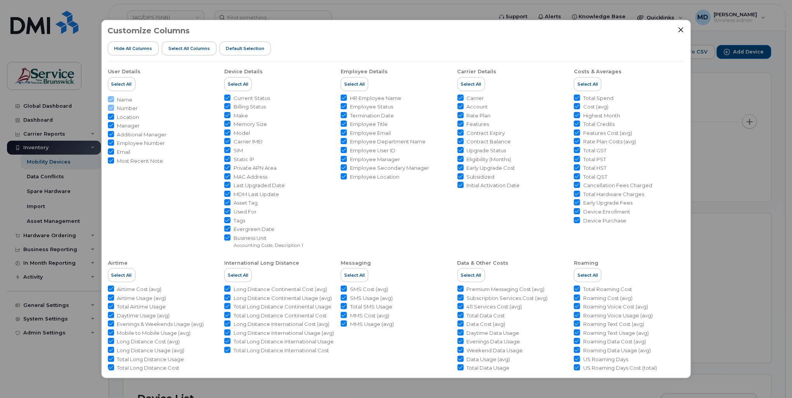
checkbox input "true"
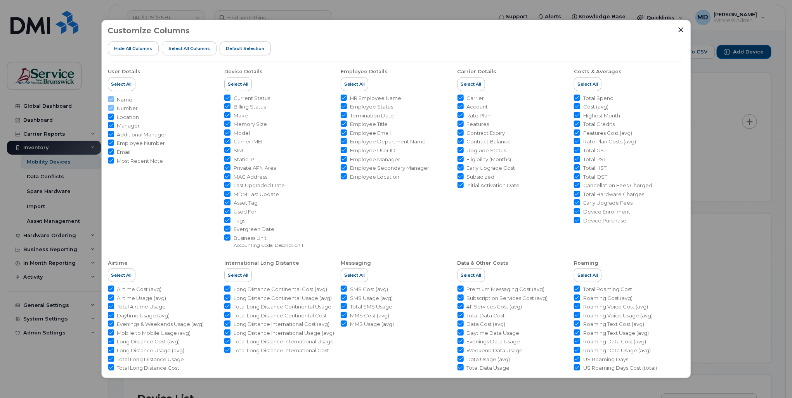
checkbox input "true"
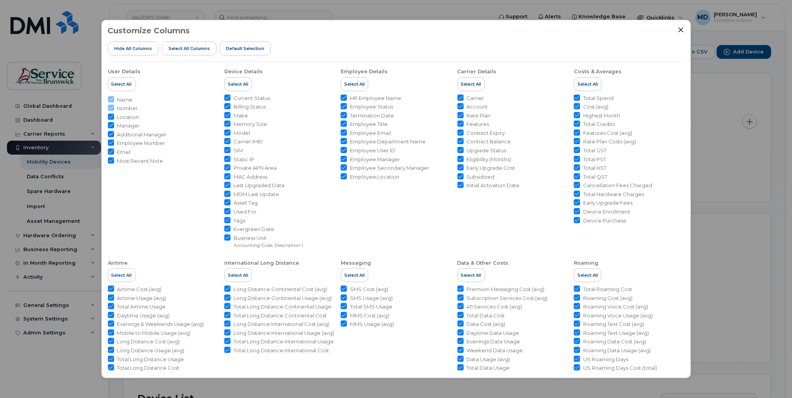
checkbox input "true"
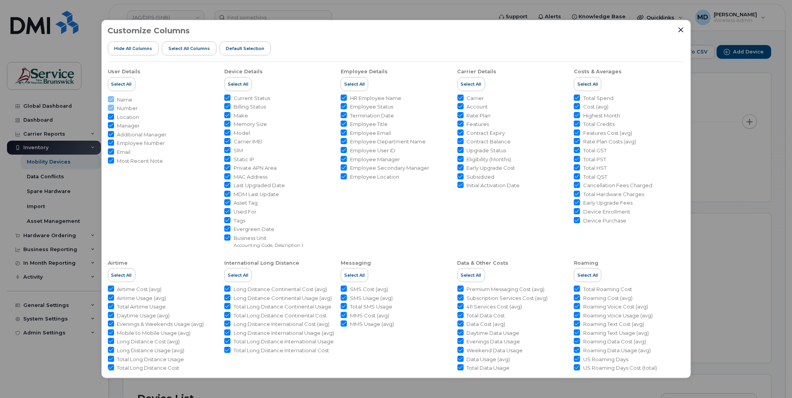
checkbox input "true"
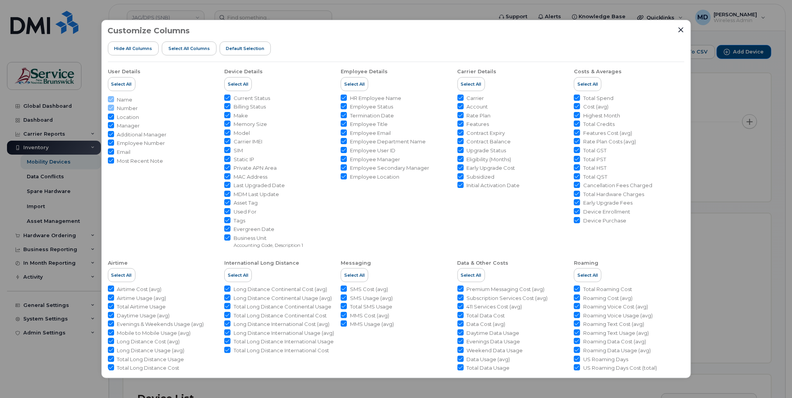
checkbox input "true"
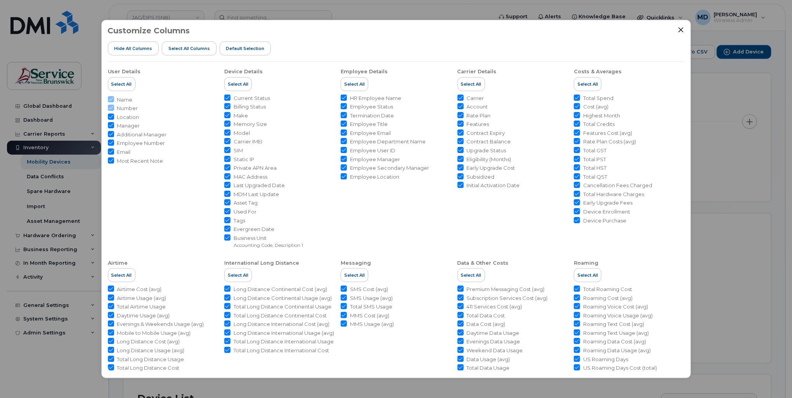
checkbox input "true"
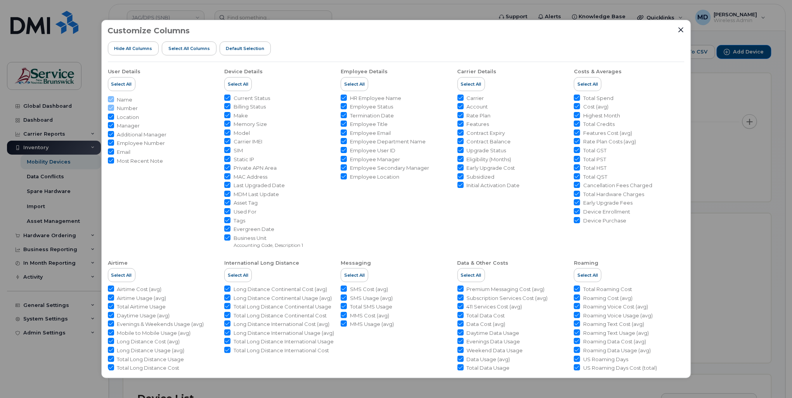
checkbox input "true"
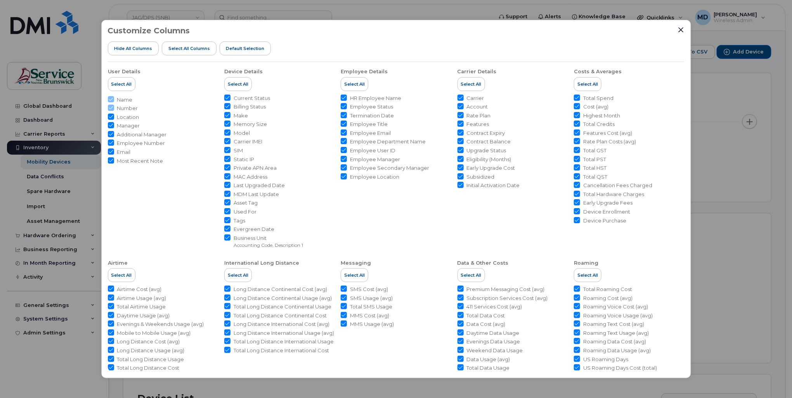
checkbox input "true"
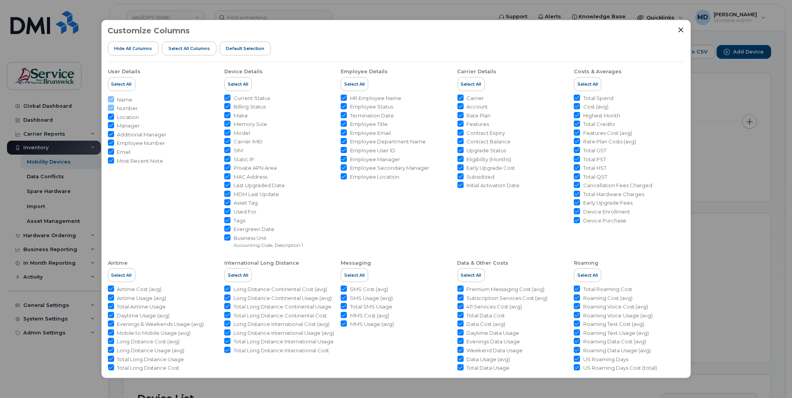
checkbox input "true"
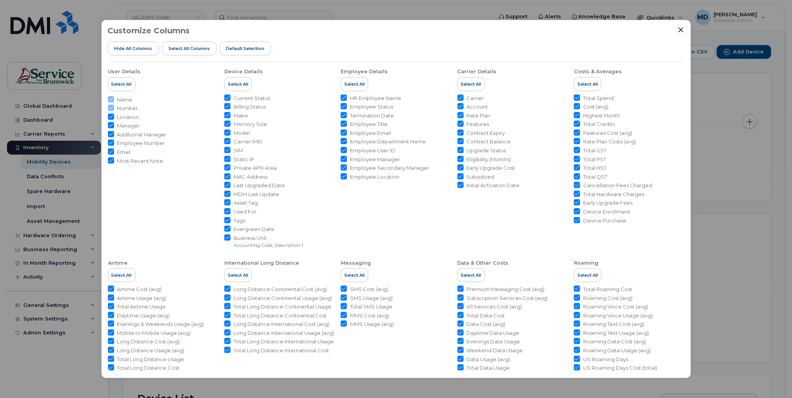
checkbox input "true"
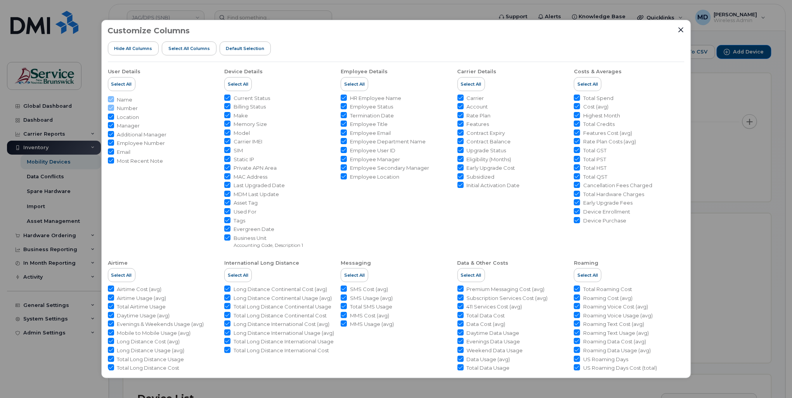
checkbox input "true"
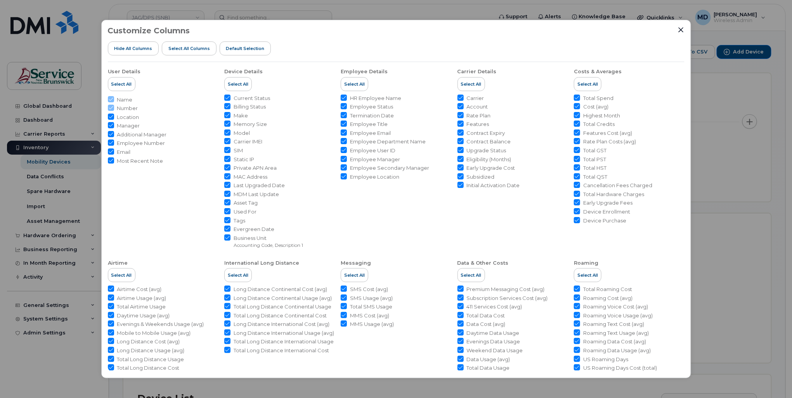
checkbox input "true"
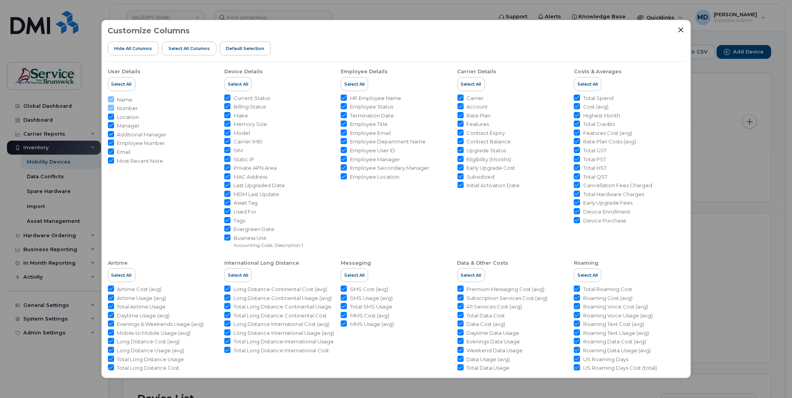
checkbox input "true"
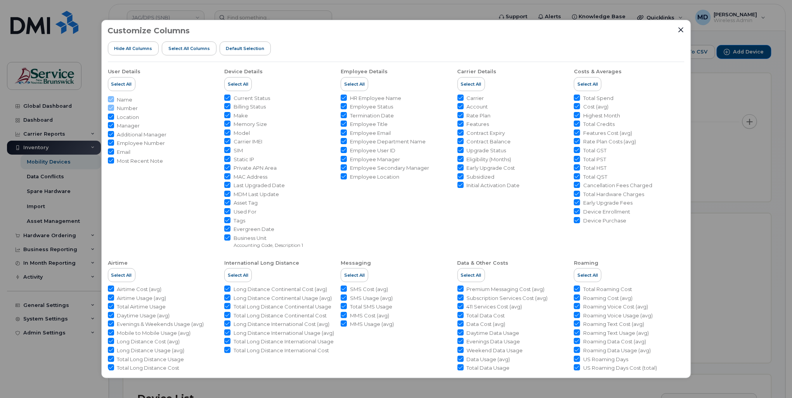
checkbox input "true"
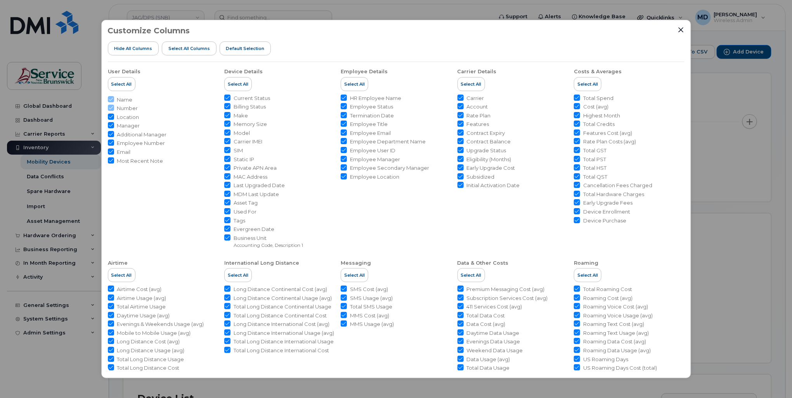
checkbox input "true"
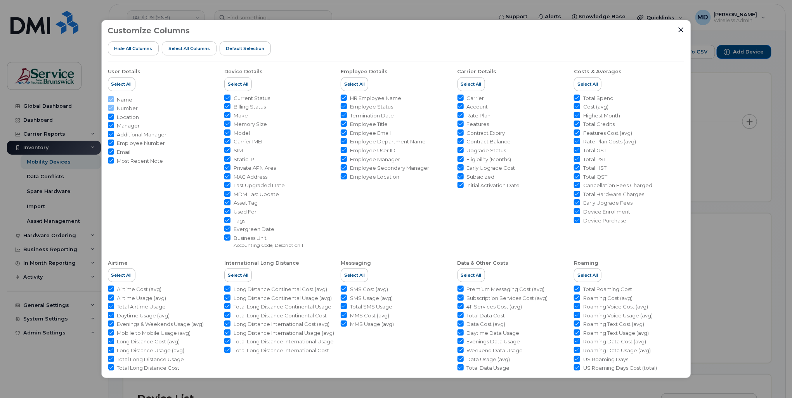
checkbox input "true"
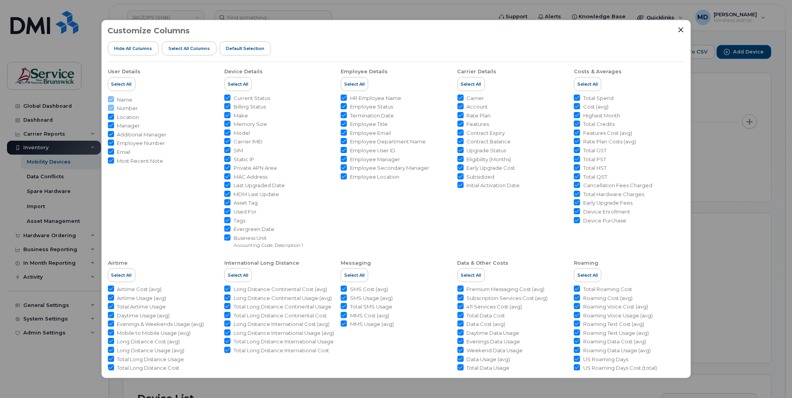
checkbox input "true"
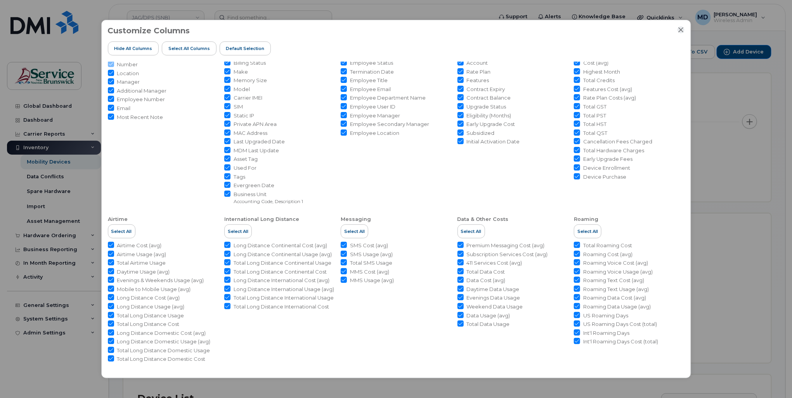
click at [733, 210] on div "Customize Columns Hide All Columns Select all Columns Default Selection User De…" at bounding box center [396, 199] width 792 height 398
click at [724, 199] on div "Customize Columns Hide All Columns Select all Columns Default Selection User De…" at bounding box center [396, 199] width 792 height 398
click at [633, 10] on div "Customize Columns Hide All Columns Select all Columns Default Selection User De…" at bounding box center [396, 199] width 792 height 398
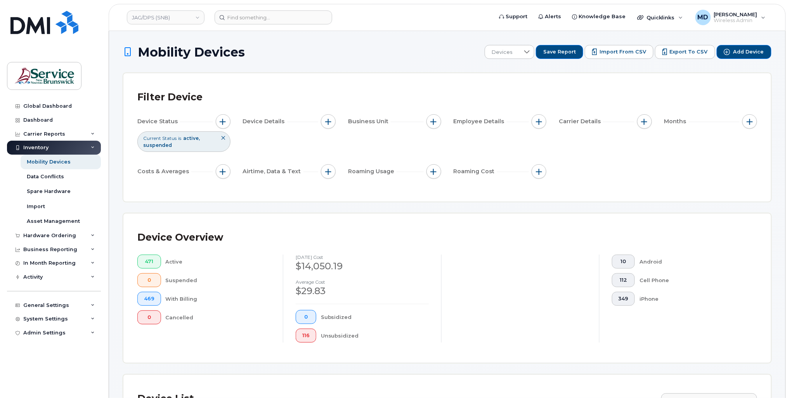
click at [597, 79] on icon "Close" at bounding box center [594, 80] width 3 height 3
click at [566, 53] on span "Save Report" at bounding box center [559, 51] width 33 height 7
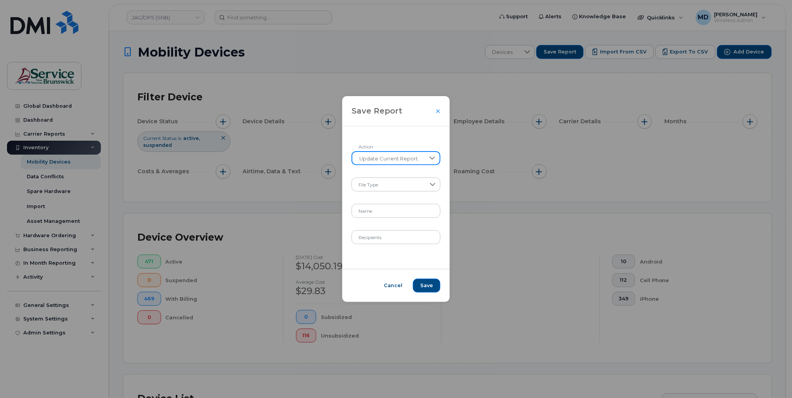
click at [419, 158] on span "Update Current Report" at bounding box center [388, 159] width 73 height 14
click at [410, 176] on li "Create New Report" at bounding box center [396, 179] width 88 height 14
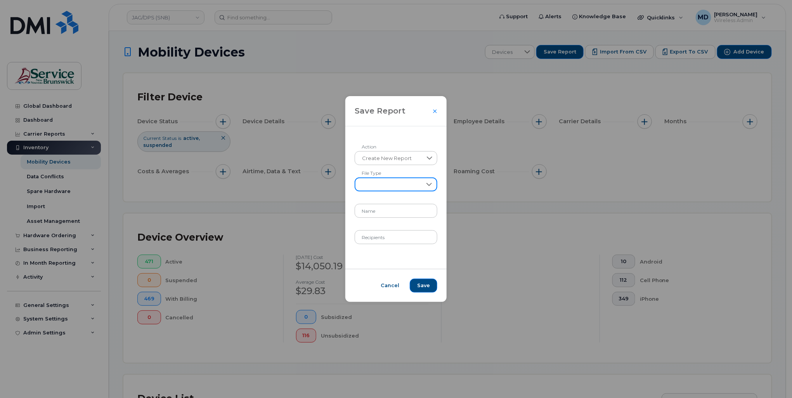
click at [406, 185] on span at bounding box center [388, 185] width 66 height 14
click at [369, 258] on div "Create New Report Action File Type Name Recipients" at bounding box center [395, 197] width 101 height 143
click at [385, 211] on input "Name" at bounding box center [395, 211] width 83 height 14
click at [364, 255] on div "Create New Report Action File Type Name Recipients" at bounding box center [395, 197] width 101 height 143
click at [398, 236] on input "Recipients" at bounding box center [395, 237] width 83 height 14
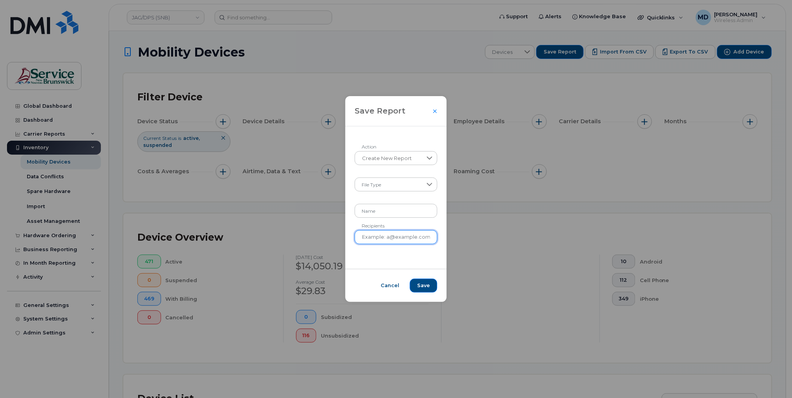
click at [370, 233] on input "Recipients" at bounding box center [395, 237] width 83 height 14
type input "matthew.deveau@snb.ca"
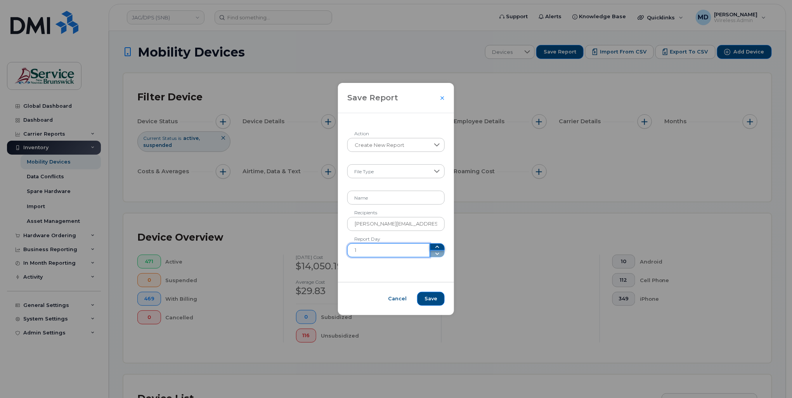
click at [435, 247] on icon "button" at bounding box center [437, 247] width 6 height 6
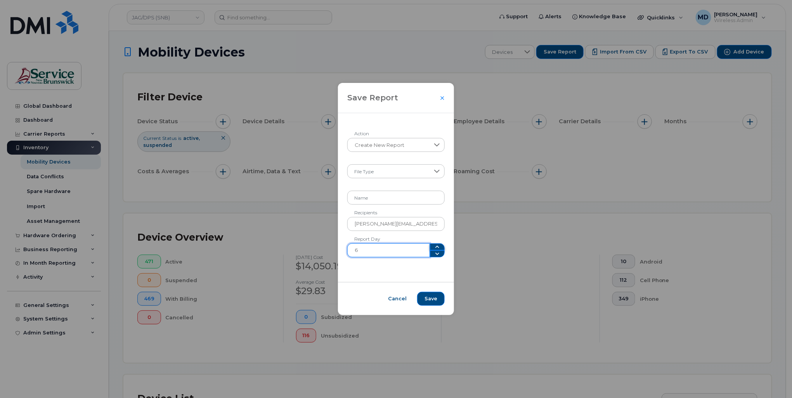
click at [434, 247] on icon "button" at bounding box center [437, 247] width 6 height 6
click at [434, 246] on icon "button" at bounding box center [437, 247] width 6 height 6
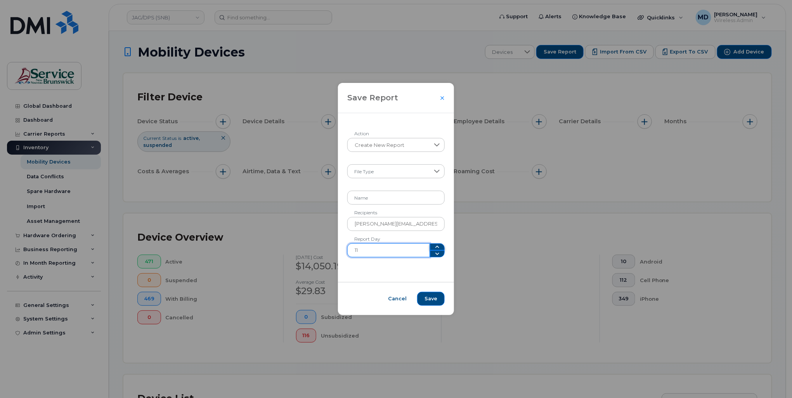
click at [434, 246] on icon "button" at bounding box center [437, 247] width 6 height 6
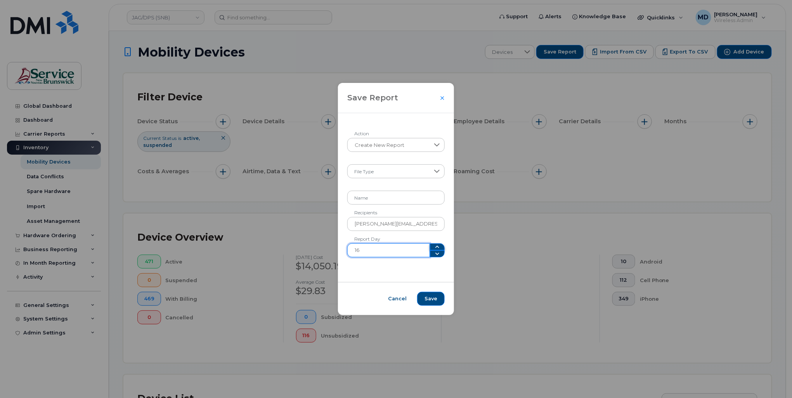
click at [435, 247] on icon "button" at bounding box center [437, 247] width 4 height 2
click at [434, 247] on icon "button" at bounding box center [437, 247] width 6 height 6
click at [437, 246] on button "button" at bounding box center [437, 247] width 15 height 7
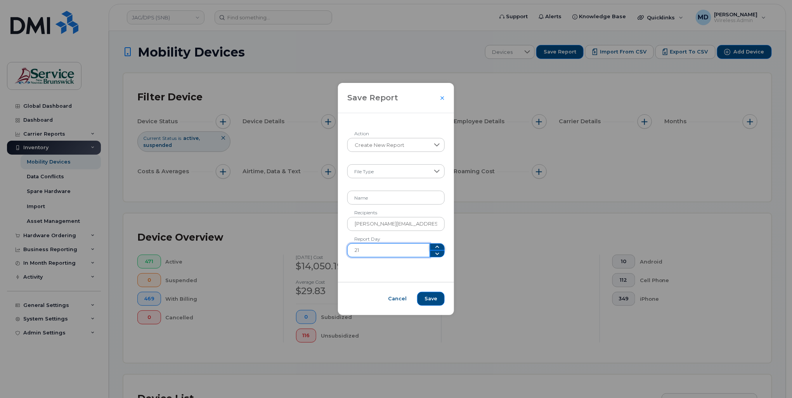
click at [437, 246] on button "button" at bounding box center [437, 247] width 15 height 7
type input "22"
click at [434, 244] on icon "button" at bounding box center [437, 247] width 6 height 6
click at [395, 303] on button "Cancel" at bounding box center [396, 299] width 33 height 14
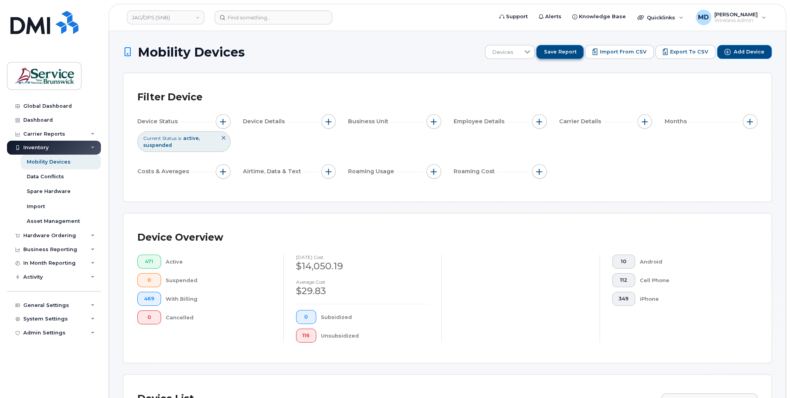
click at [575, 54] on span "Save Report" at bounding box center [559, 51] width 33 height 7
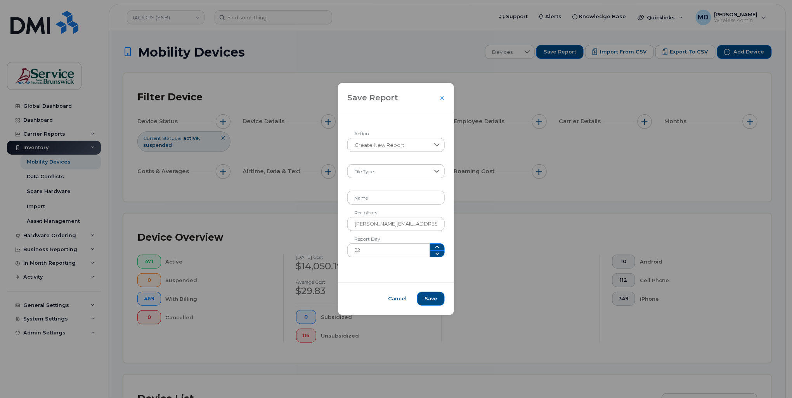
drag, startPoint x: 390, startPoint y: 239, endPoint x: 354, endPoint y: 238, distance: 36.5
click at [354, 238] on form "Create New Report Action File Type Name matthew.deveau@snb.ca Recipients 22 Rep…" at bounding box center [395, 197] width 97 height 119
click at [359, 272] on div "Create New Report Action File Type Name matthew.deveau@snb.ca Recipients 22 Rep…" at bounding box center [396, 197] width 116 height 169
click at [435, 254] on icon "button" at bounding box center [437, 254] width 4 height 2
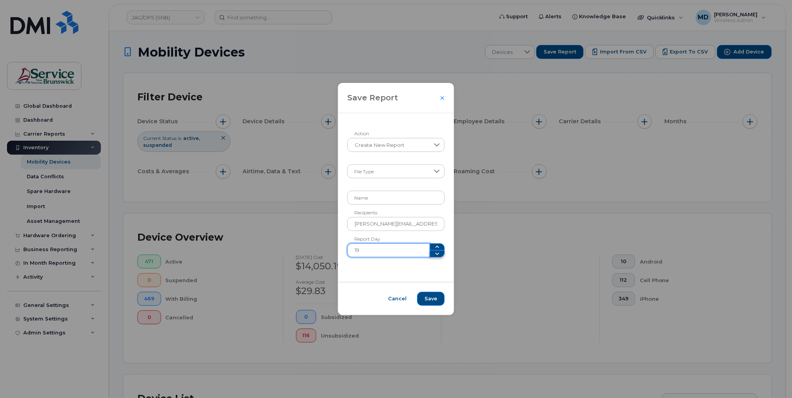
click at [435, 254] on icon "button" at bounding box center [437, 254] width 4 height 2
click at [434, 253] on span at bounding box center [437, 251] width 15 height 14
click at [436, 246] on span at bounding box center [437, 251] width 15 height 14
type input "1"
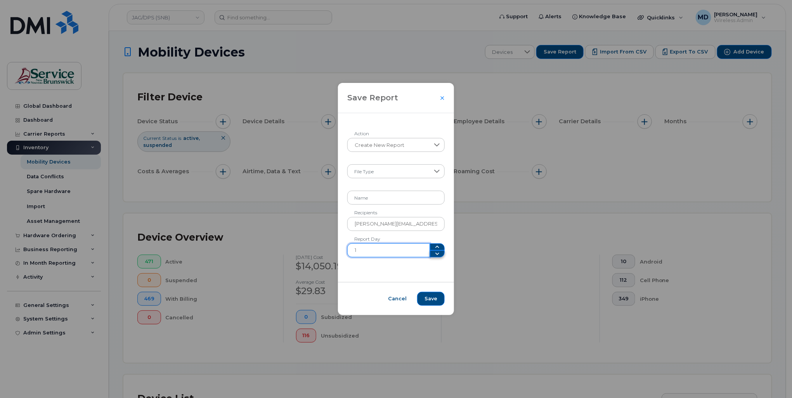
click at [430, 254] on span at bounding box center [437, 251] width 15 height 14
click at [397, 301] on span "Cancel" at bounding box center [397, 299] width 19 height 7
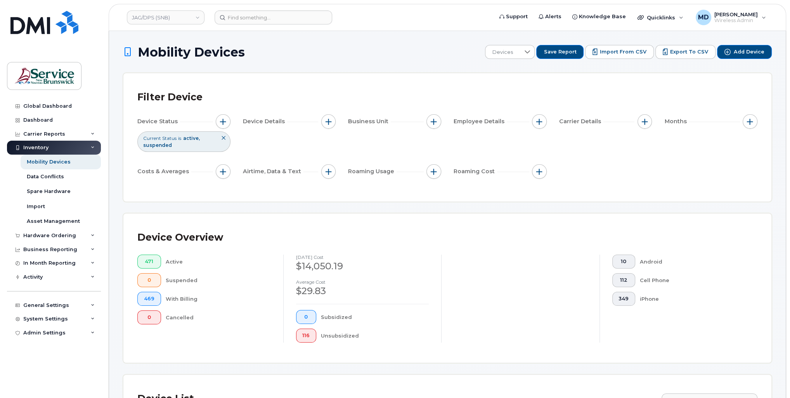
scroll to position [103, 0]
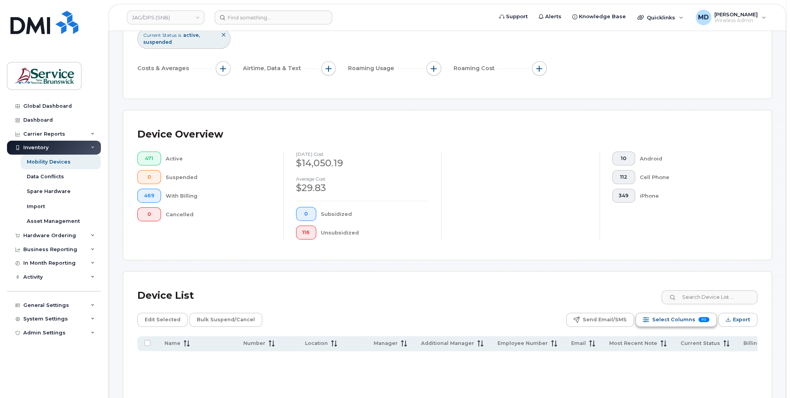
click at [678, 320] on span "Select Columns" at bounding box center [673, 320] width 43 height 12
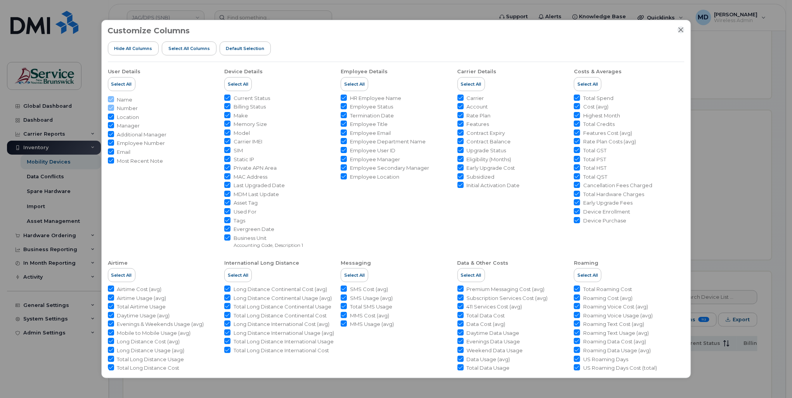
click at [680, 31] on icon "Close" at bounding box center [681, 30] width 6 height 6
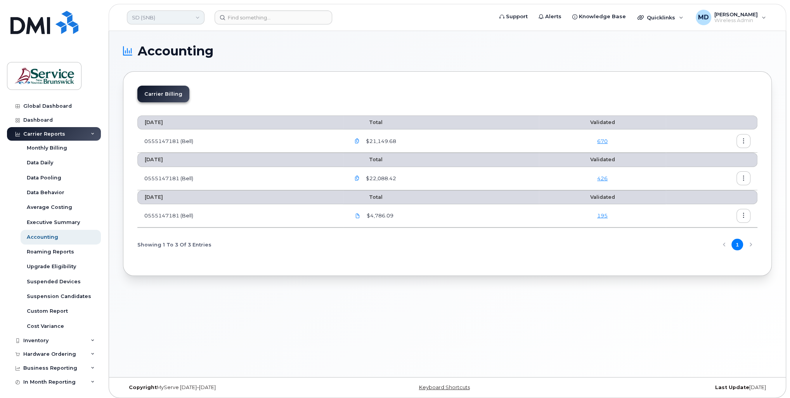
click at [149, 17] on link "SD (SNB)" at bounding box center [166, 17] width 78 height 14
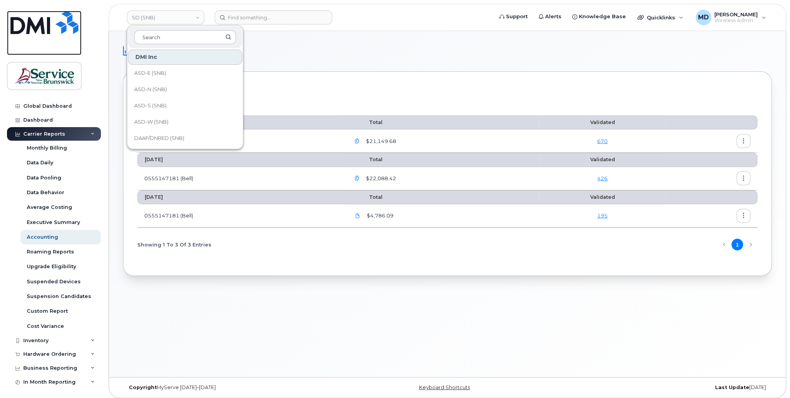
click at [47, 27] on img at bounding box center [44, 22] width 68 height 23
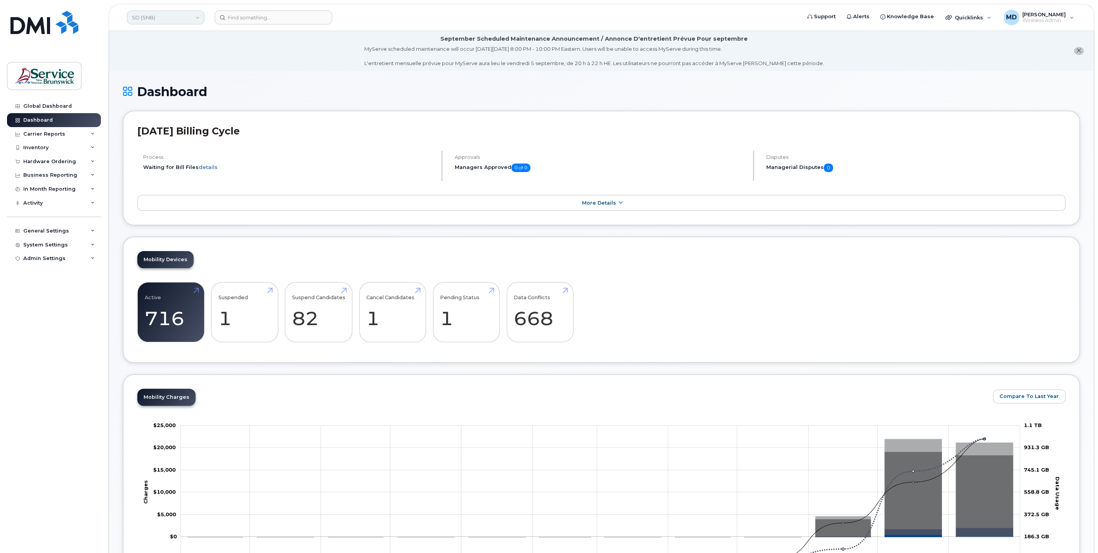
click at [179, 19] on link "SD (SNB)" at bounding box center [166, 17] width 78 height 14
click at [214, 104] on link "JAG/DPS (SNB)" at bounding box center [185, 101] width 114 height 16
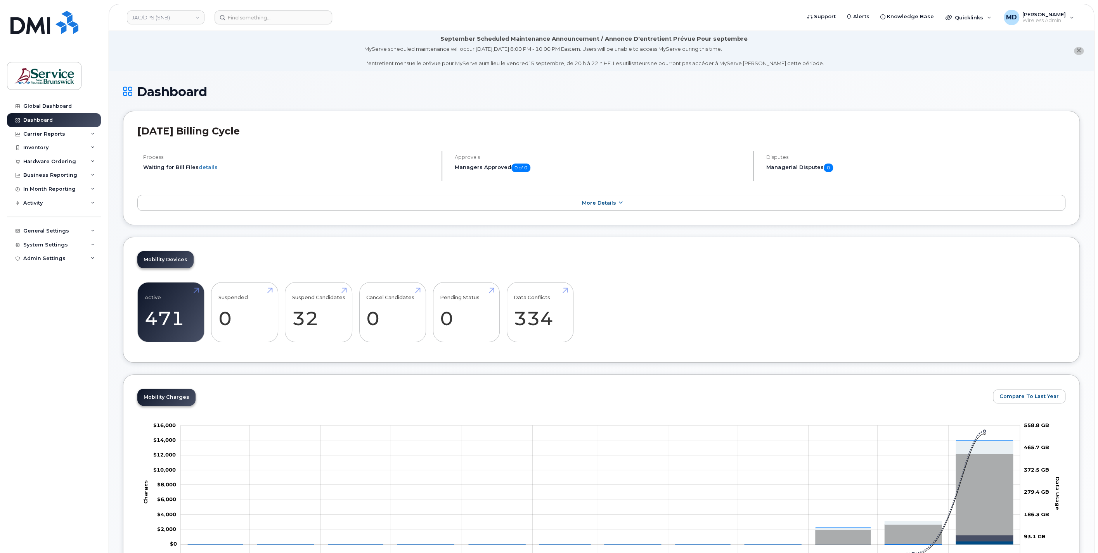
scroll to position [287, 0]
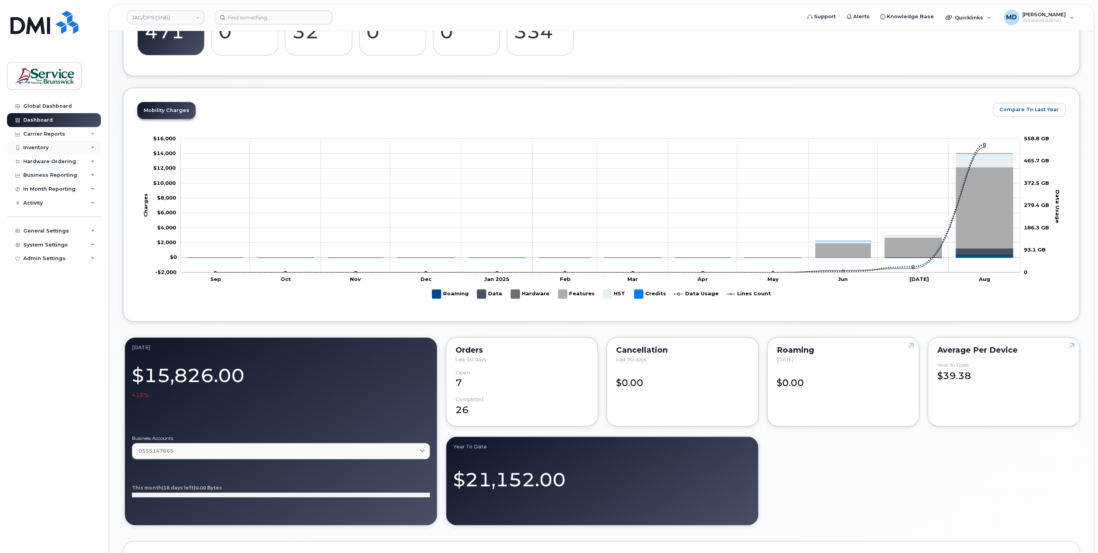
click at [43, 150] on div "Inventory" at bounding box center [54, 148] width 94 height 14
click at [46, 161] on div "Mobility Devices" at bounding box center [49, 162] width 44 height 7
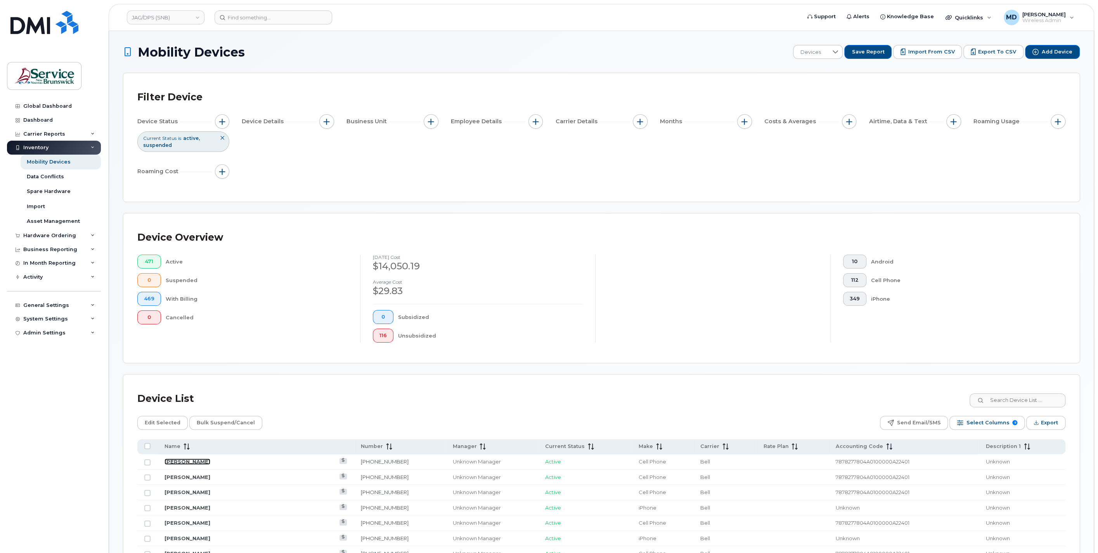
drag, startPoint x: 196, startPoint y: 458, endPoint x: 201, endPoint y: 456, distance: 5.2
click at [196, 459] on link "[PERSON_NAME]" at bounding box center [187, 462] width 46 height 6
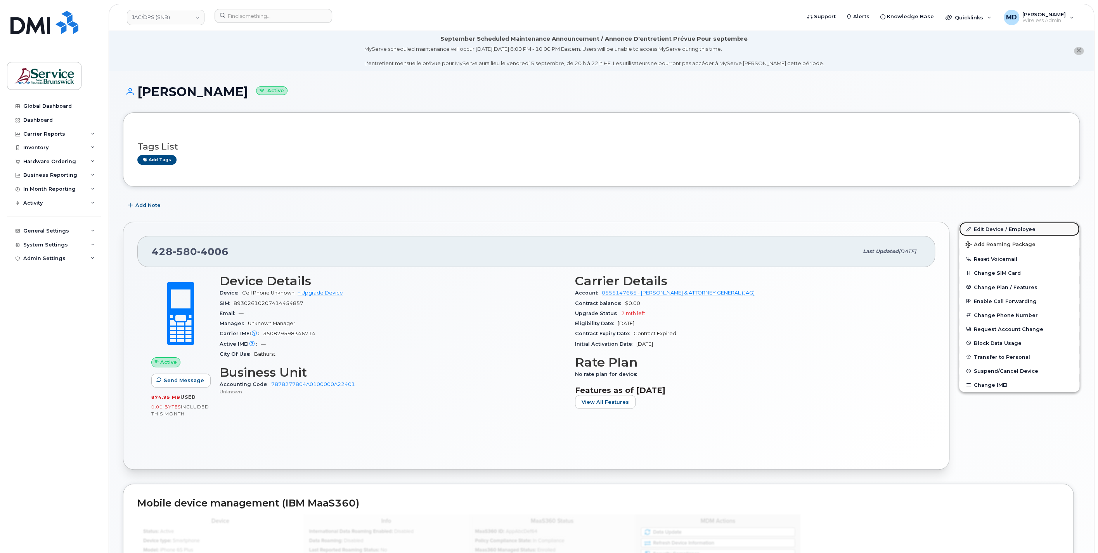
click at [995, 227] on link "Edit Device / Employee" at bounding box center [1019, 229] width 120 height 14
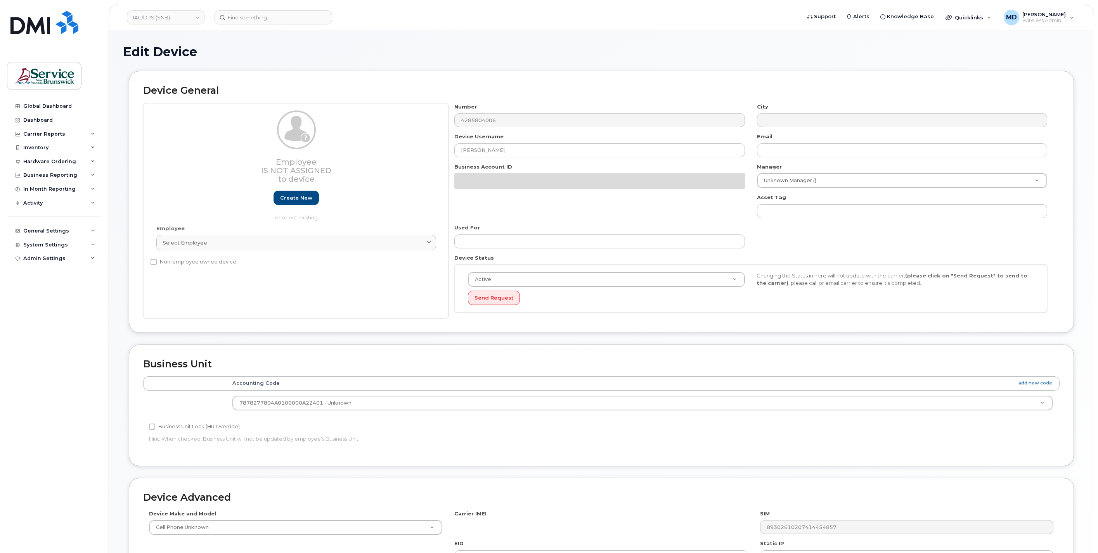
select select "35921073"
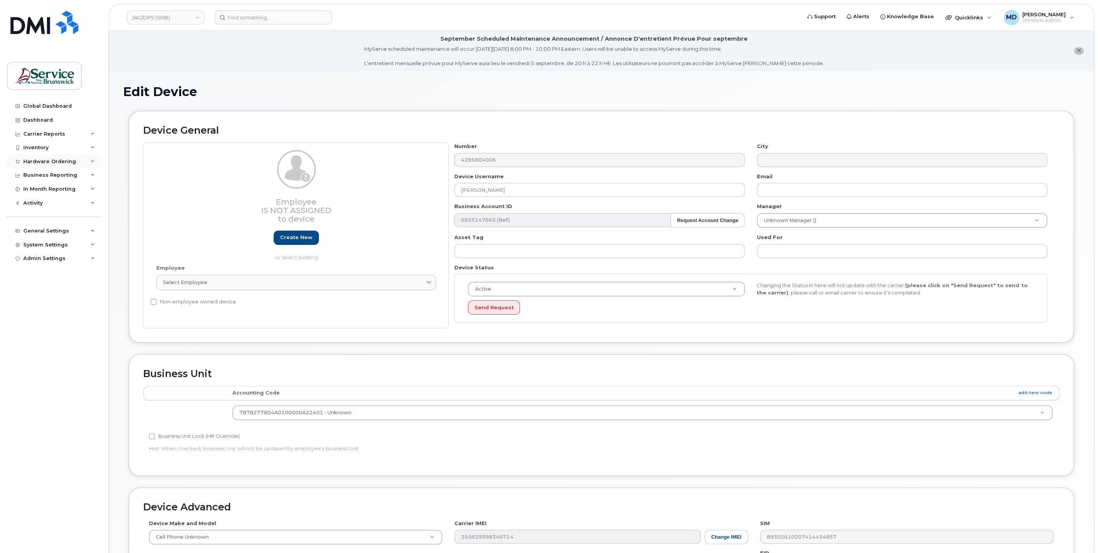
click at [55, 159] on div "Hardware Ordering" at bounding box center [49, 162] width 53 height 6
click at [38, 189] on div "Orders" at bounding box center [36, 190] width 19 height 7
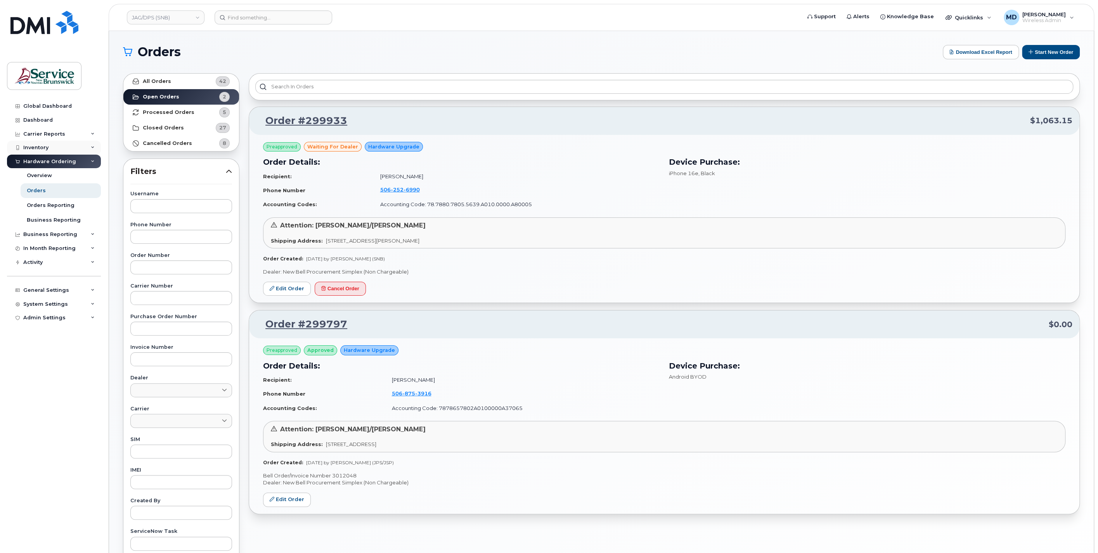
click at [44, 147] on div "Inventory" at bounding box center [35, 148] width 25 height 6
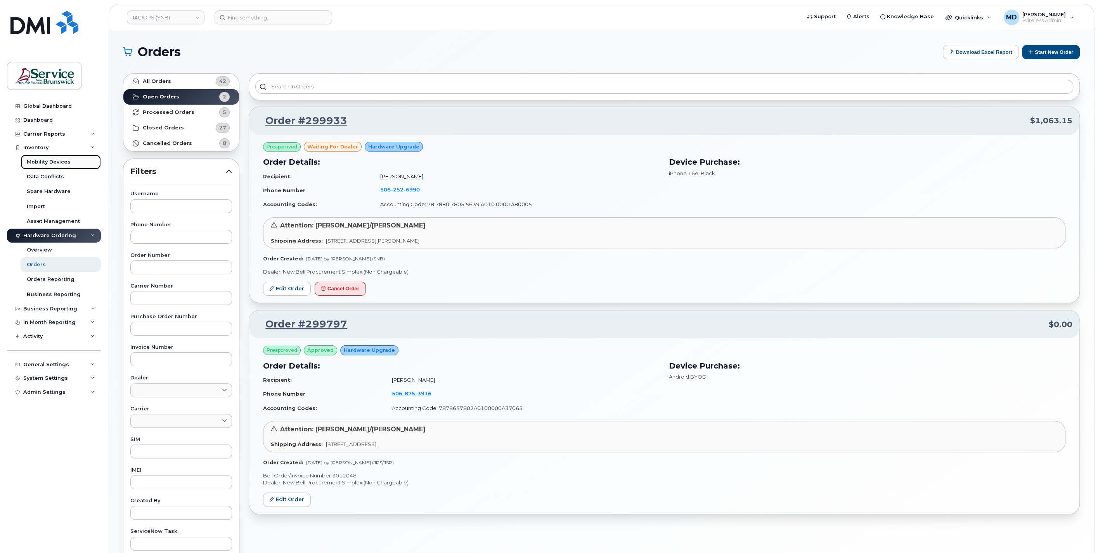
click at [51, 160] on div "Mobility Devices" at bounding box center [49, 162] width 44 height 7
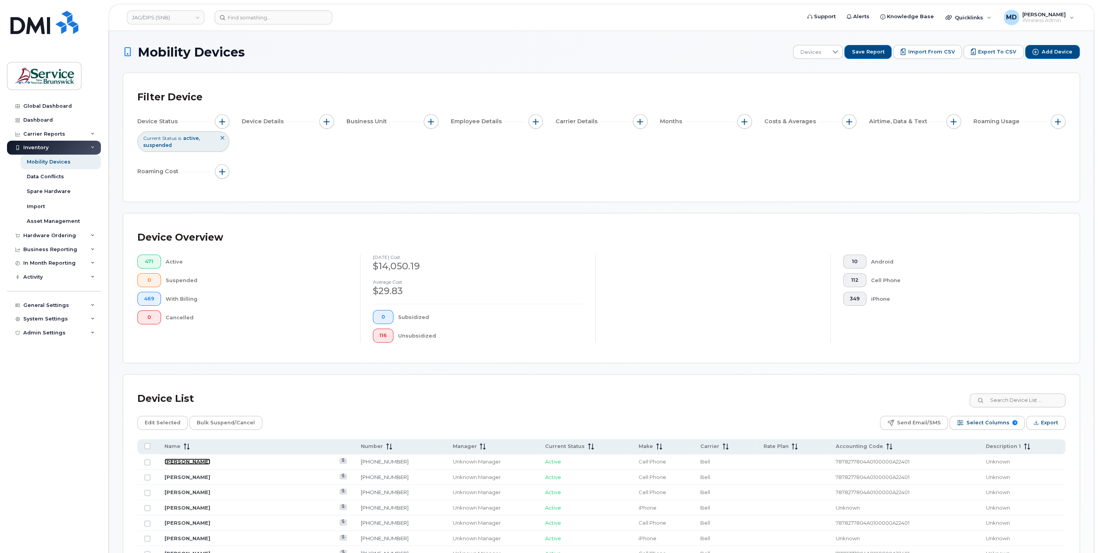
click at [187, 461] on link "[PERSON_NAME]" at bounding box center [187, 462] width 46 height 6
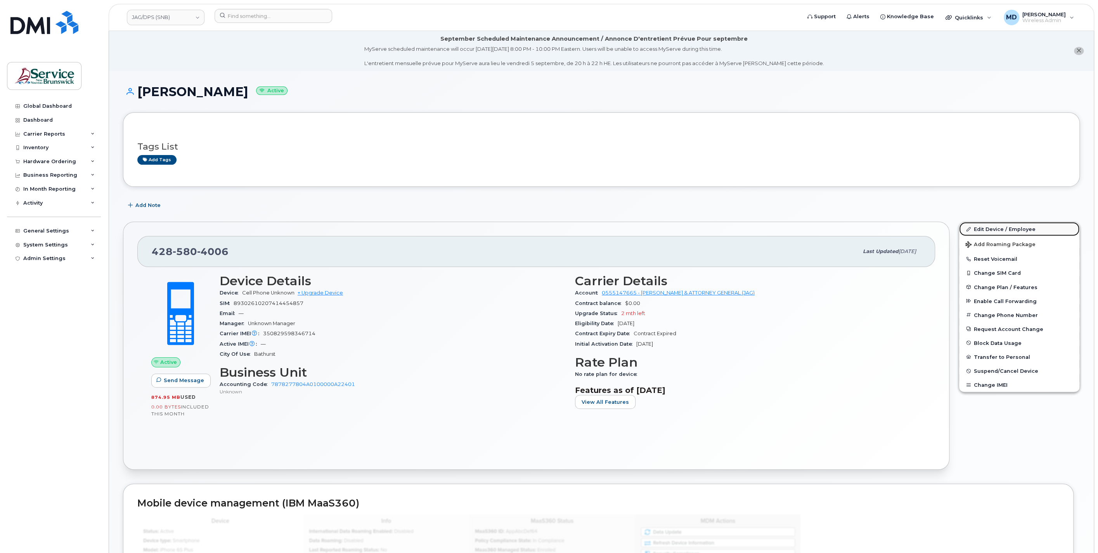
click at [1004, 230] on link "Edit Device / Employee" at bounding box center [1019, 229] width 120 height 14
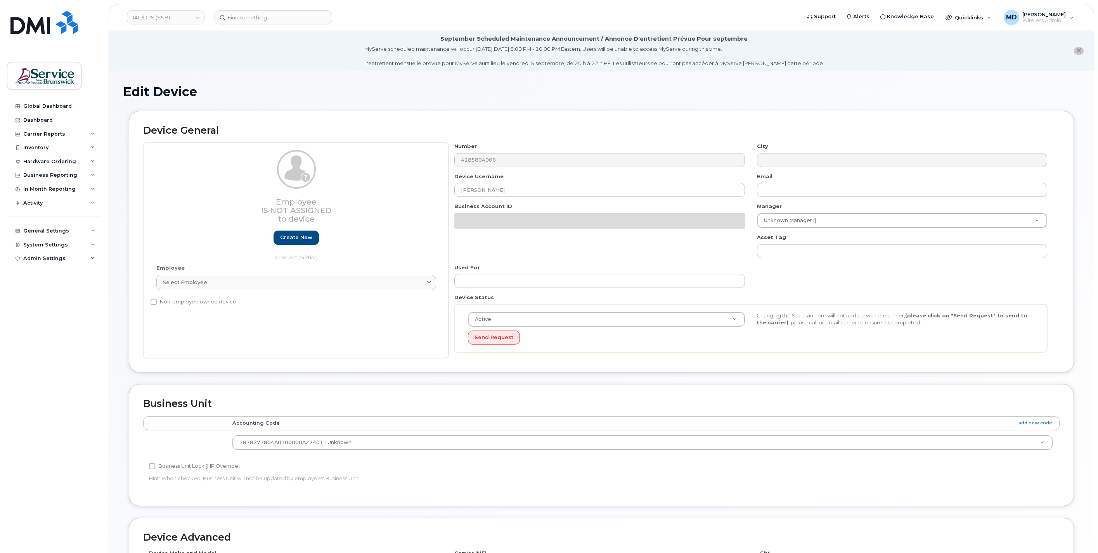
select select "35921073"
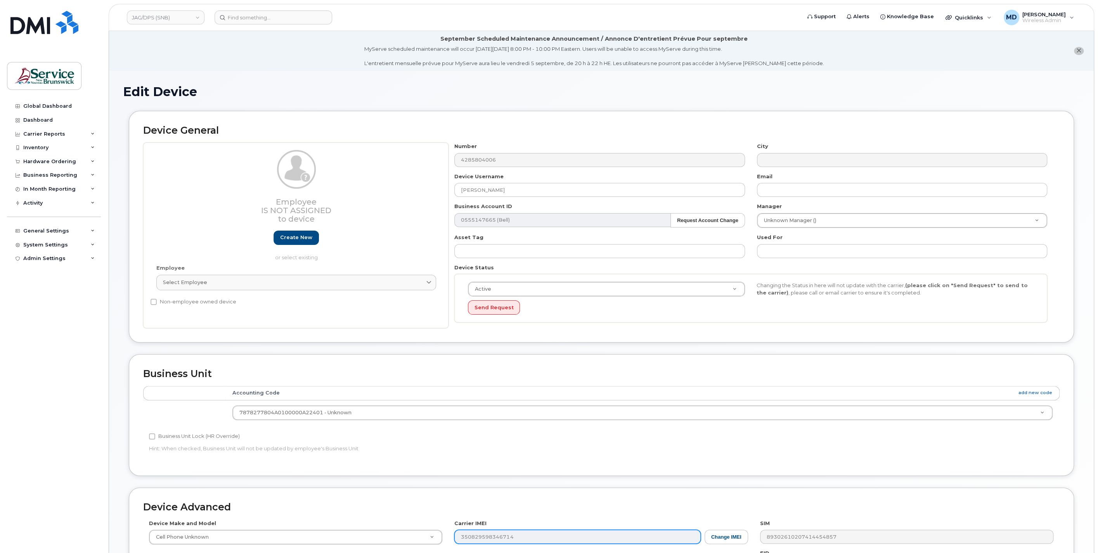
scroll to position [143, 0]
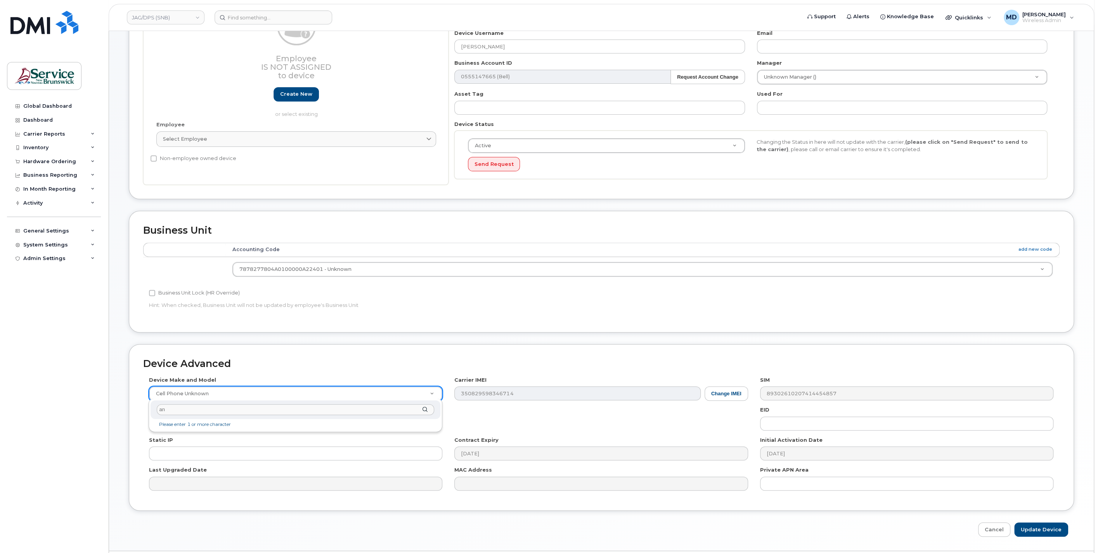
type input "and"
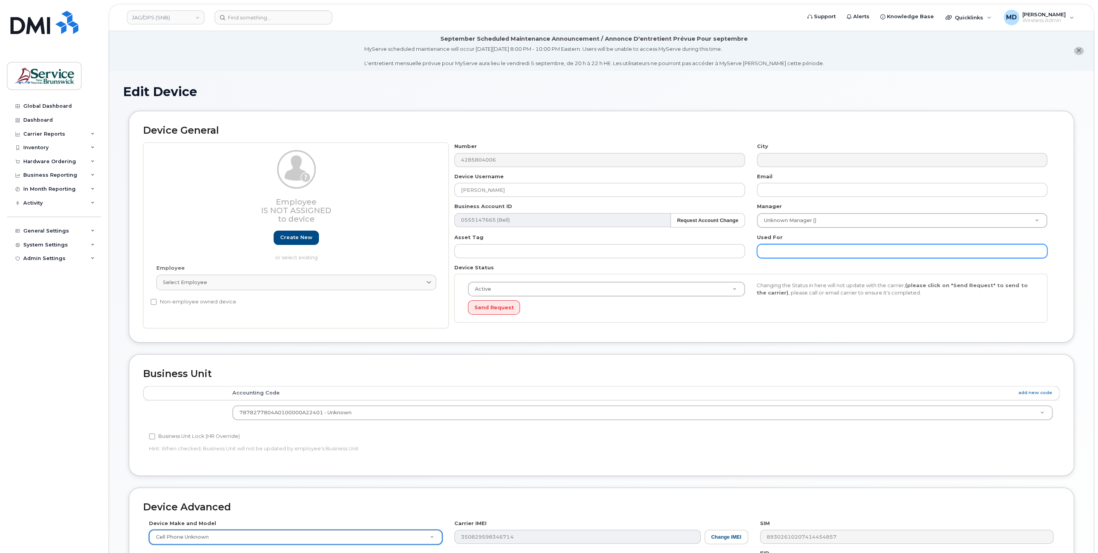
click at [780, 252] on input "text" at bounding box center [902, 251] width 290 height 14
click at [38, 143] on div "Inventory" at bounding box center [54, 148] width 94 height 14
